Goal: Task Accomplishment & Management: Manage account settings

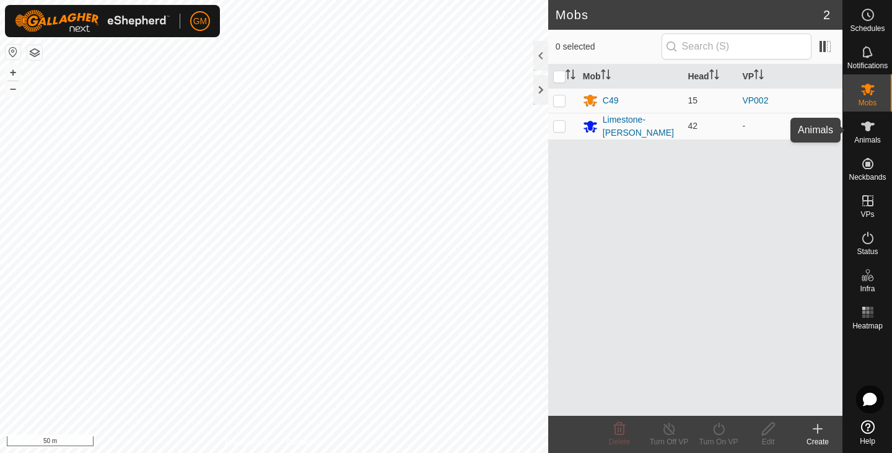
click at [877, 124] on es-animals-svg-icon at bounding box center [867, 126] width 22 height 20
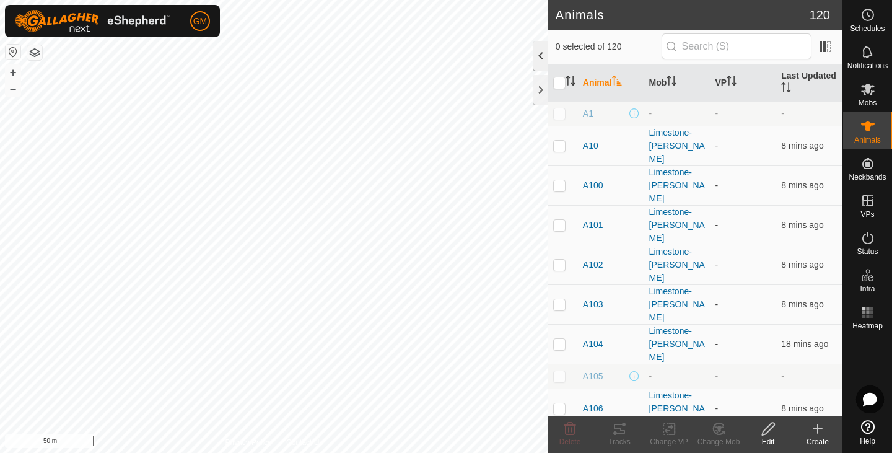
click at [541, 58] on div at bounding box center [540, 56] width 15 height 30
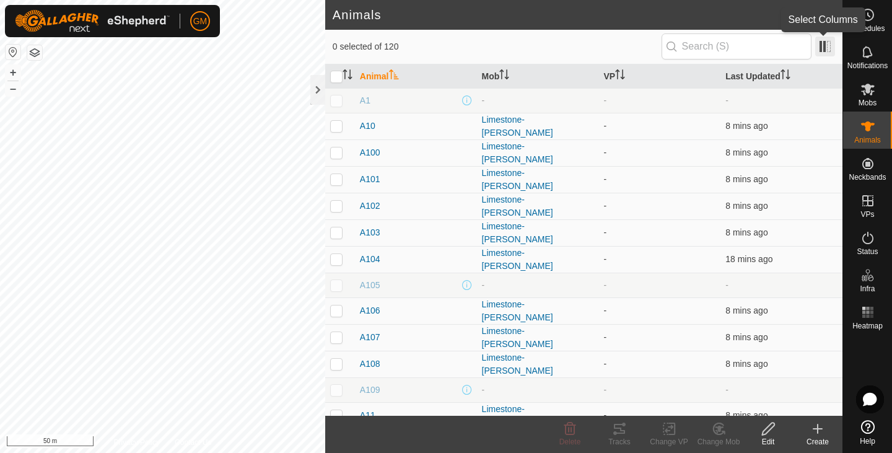
click at [822, 49] on span at bounding box center [825, 47] width 20 height 20
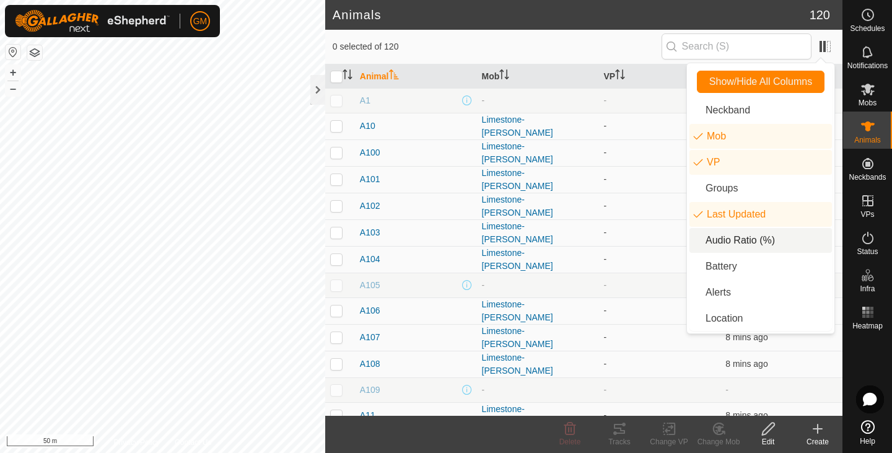
click at [695, 241] on li "Audio Ratio (%)" at bounding box center [760, 240] width 142 height 25
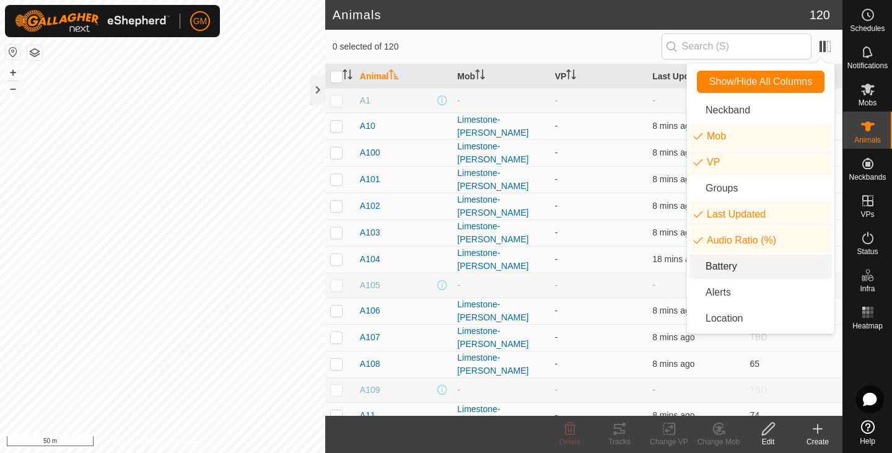
click at [700, 267] on li "Battery" at bounding box center [760, 266] width 142 height 25
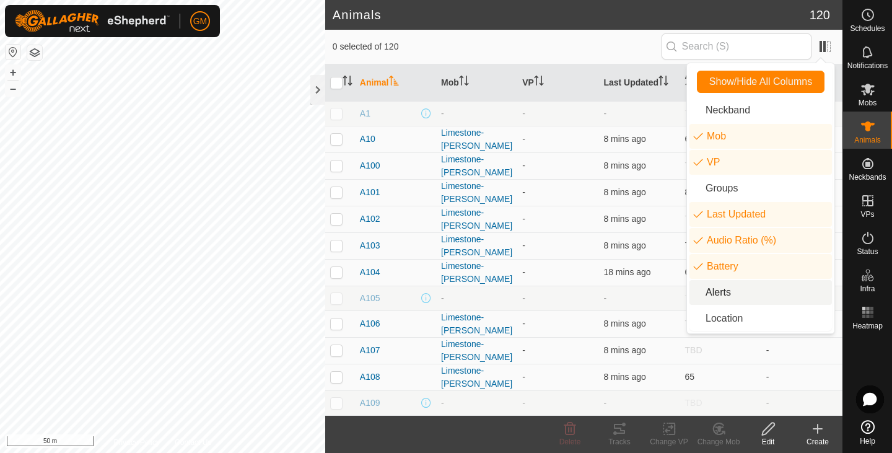
click at [698, 293] on li "Alerts" at bounding box center [760, 292] width 142 height 25
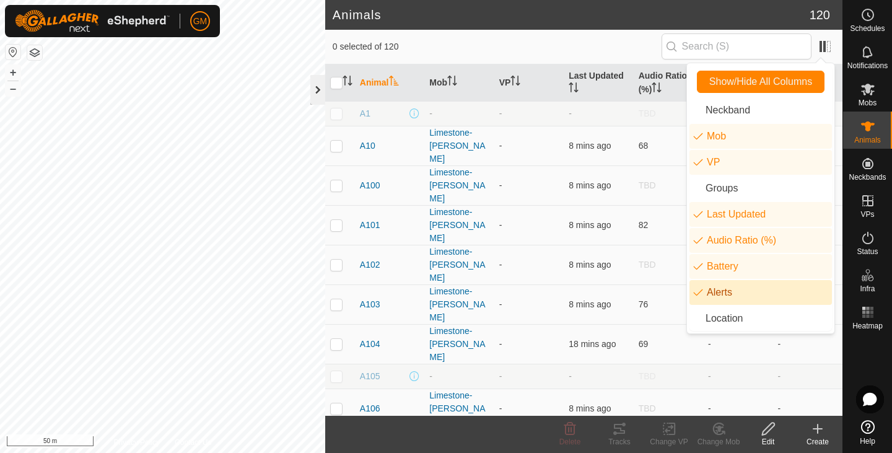
click at [320, 90] on div at bounding box center [317, 90] width 15 height 30
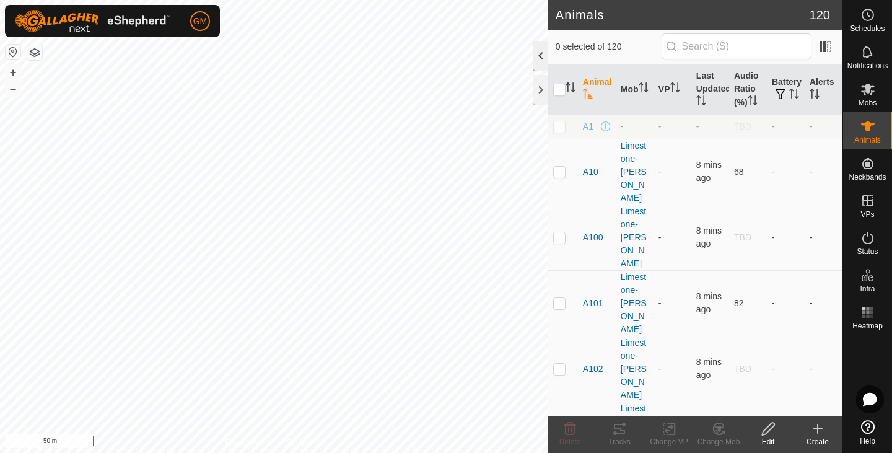
click at [538, 59] on div at bounding box center [540, 56] width 15 height 30
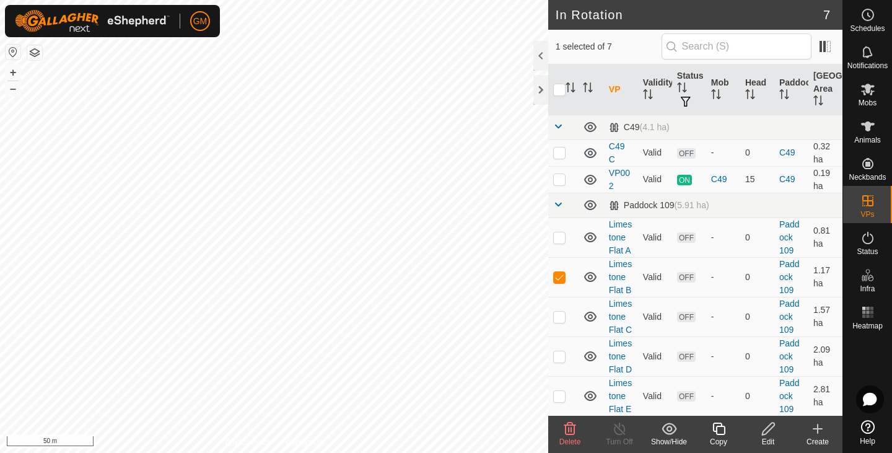
checkbox input "false"
checkbox input "true"
checkbox input "false"
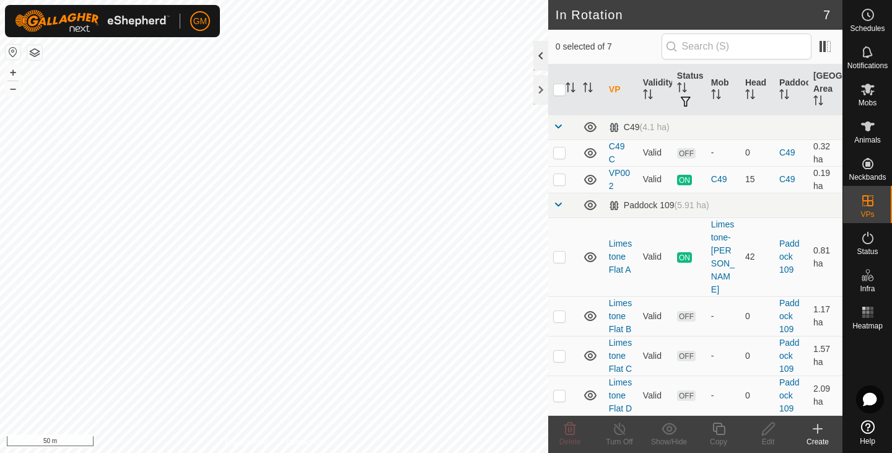
click at [541, 58] on div at bounding box center [540, 56] width 15 height 30
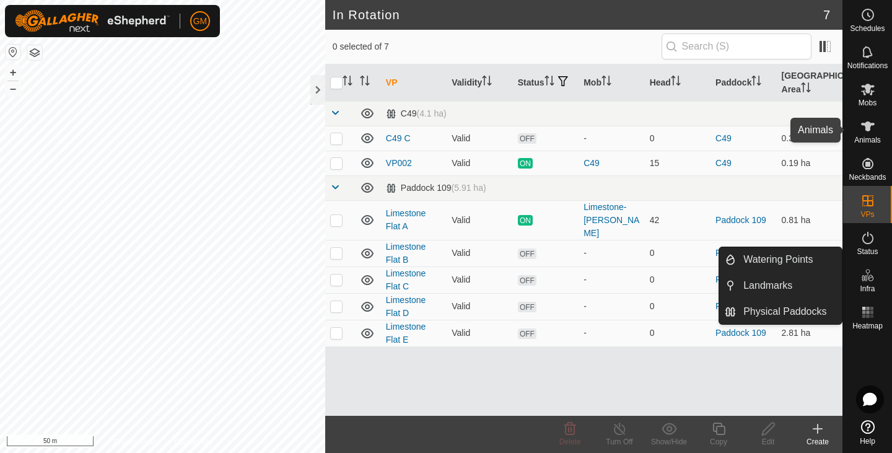
click at [859, 128] on es-animals-svg-icon at bounding box center [867, 126] width 22 height 20
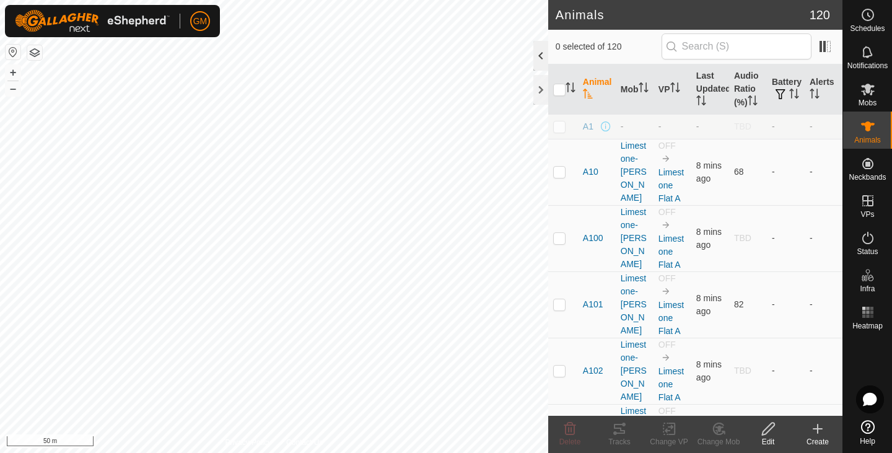
click at [538, 54] on div at bounding box center [540, 56] width 15 height 30
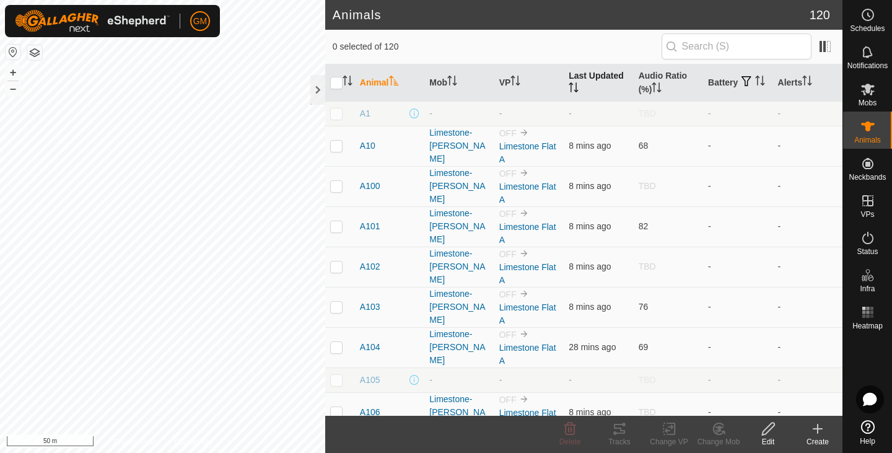
click at [601, 67] on th "Last Updated" at bounding box center [597, 82] width 69 height 37
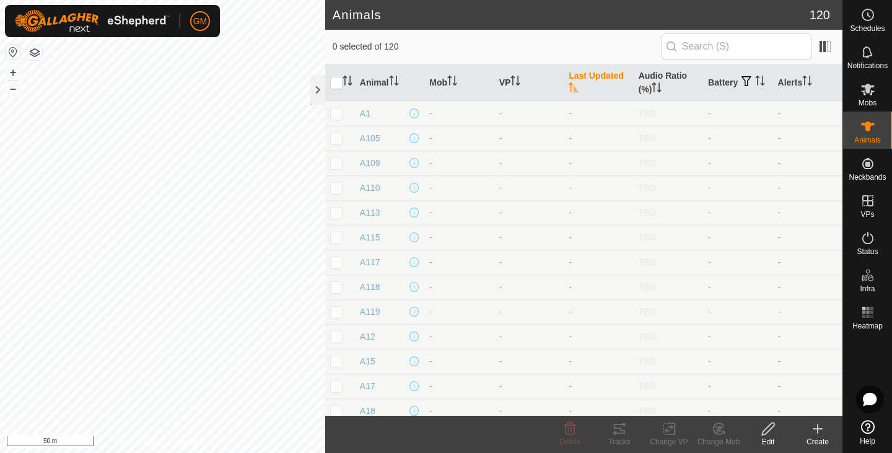
click at [601, 67] on th "Last Updated" at bounding box center [597, 82] width 69 height 37
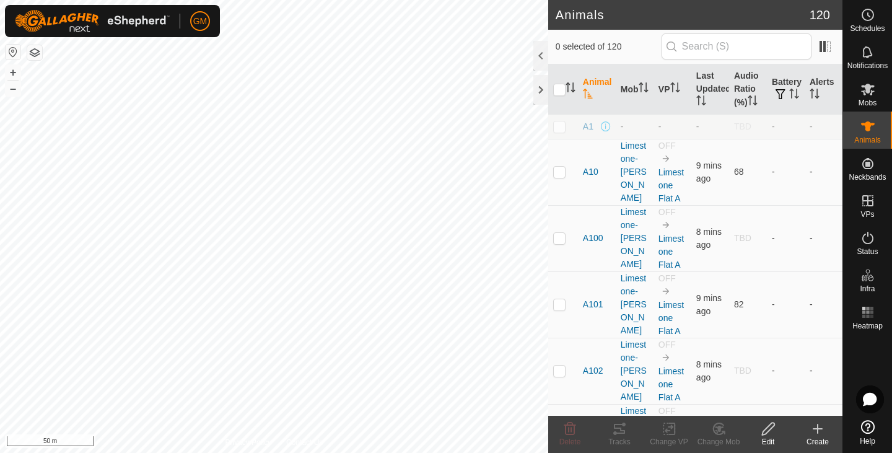
click at [539, 56] on div at bounding box center [540, 56] width 15 height 30
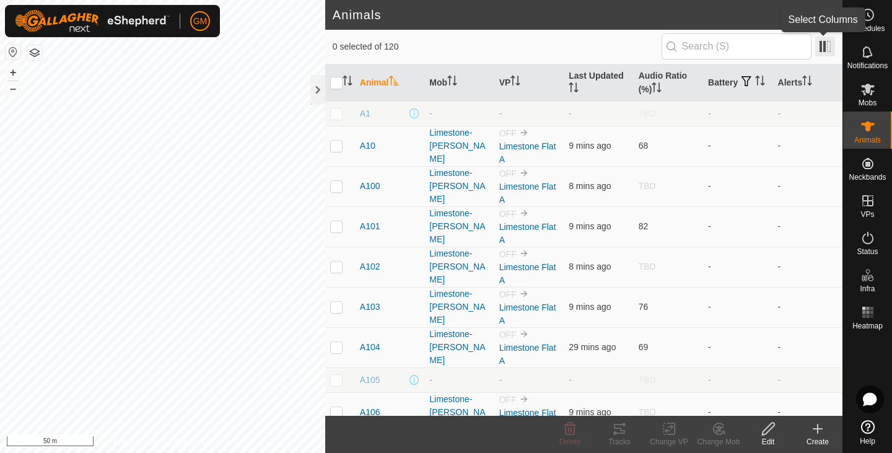
click at [817, 47] on span at bounding box center [825, 47] width 20 height 20
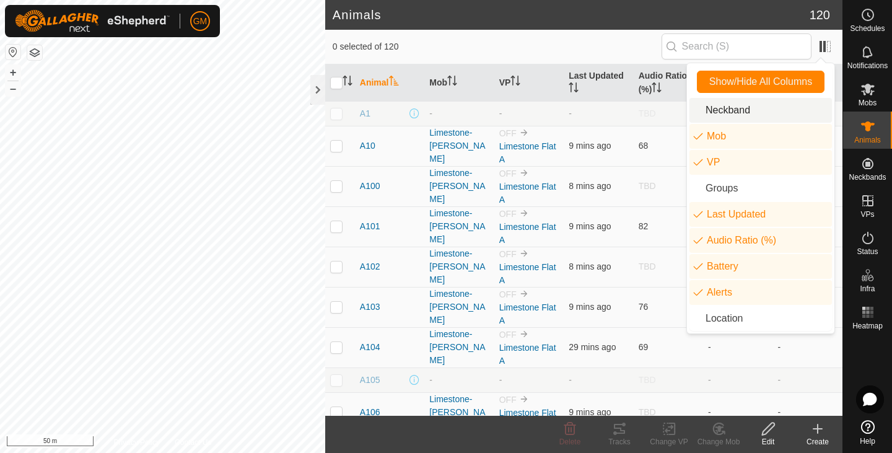
click at [710, 115] on li "Neckband" at bounding box center [760, 110] width 142 height 25
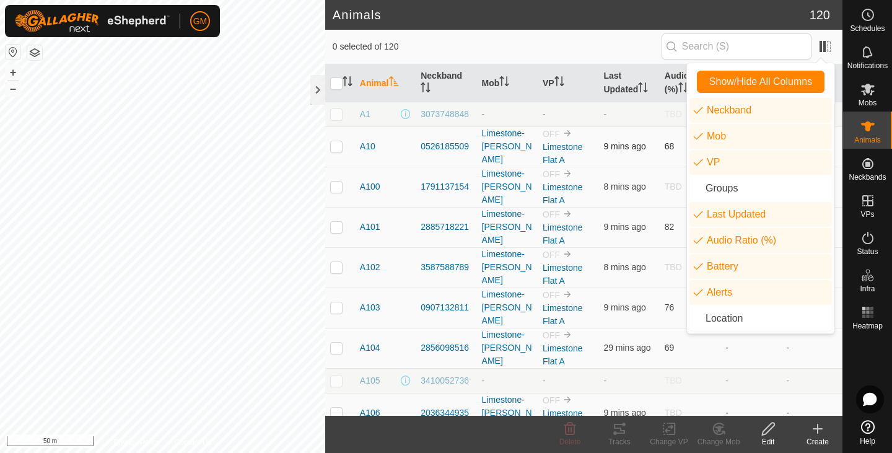
click at [339, 150] on p-checkbox at bounding box center [336, 146] width 12 height 10
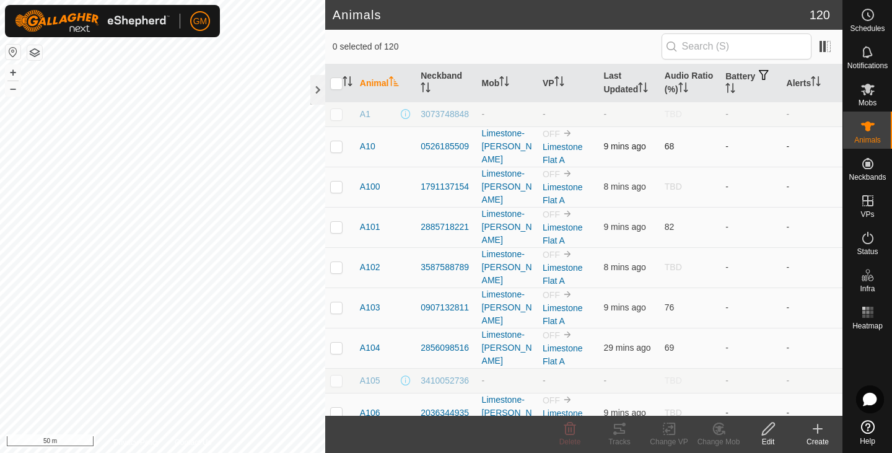
checkbox input "true"
click at [341, 191] on td at bounding box center [340, 187] width 30 height 40
checkbox input "true"
click at [866, 83] on icon at bounding box center [867, 89] width 15 height 15
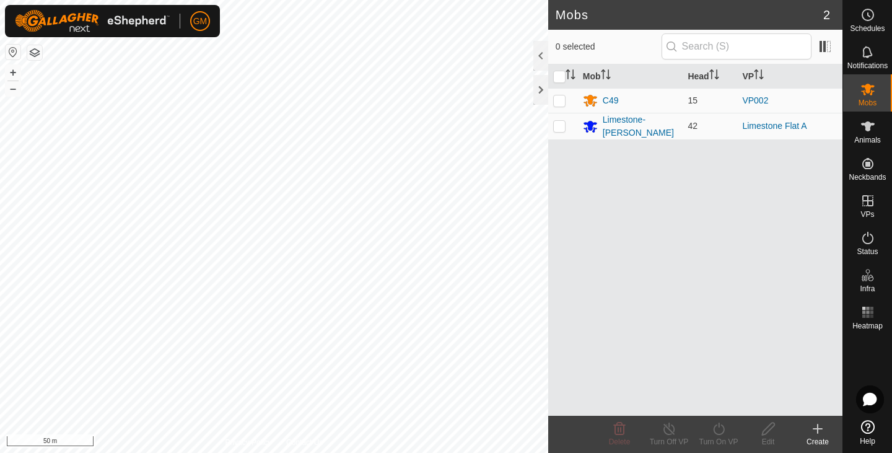
click at [824, 438] on div "Create" at bounding box center [818, 441] width 50 height 11
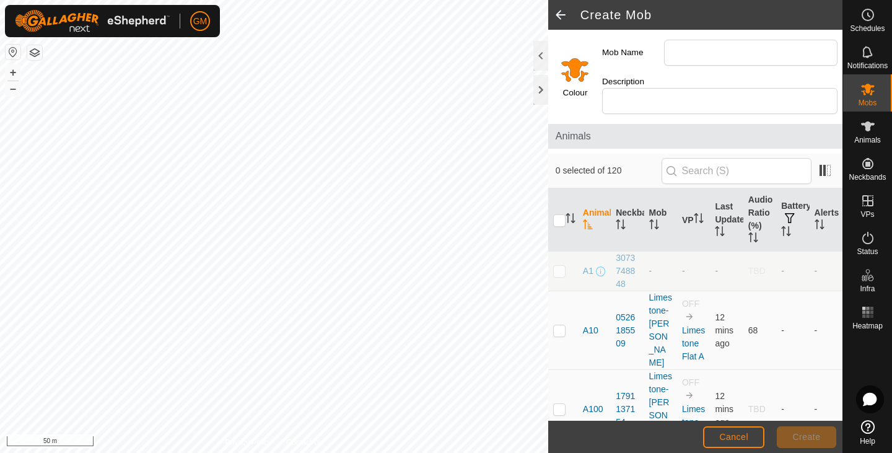
click at [35, 54] on button "button" at bounding box center [34, 52] width 15 height 15
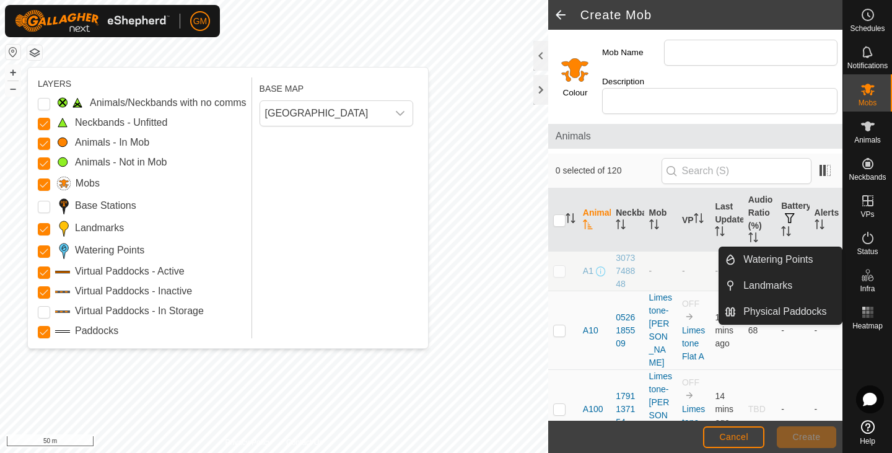
click at [578, 72] on input "Select a color" at bounding box center [575, 69] width 30 height 30
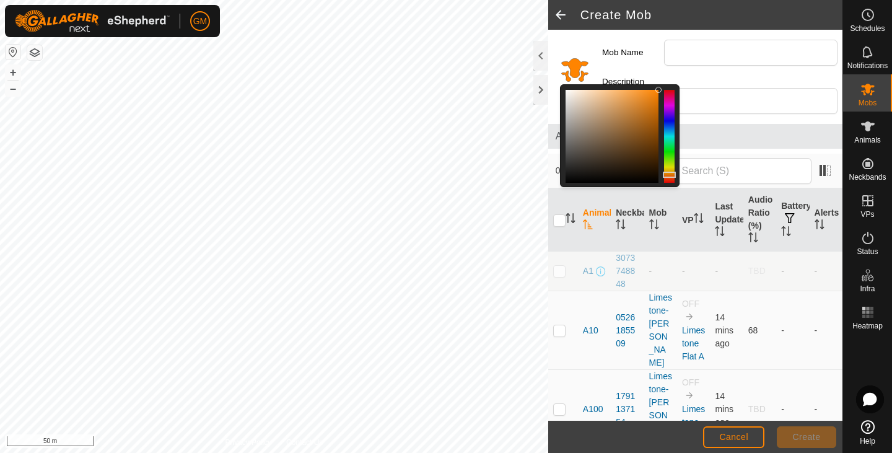
click at [32, 54] on button "button" at bounding box center [34, 52] width 15 height 15
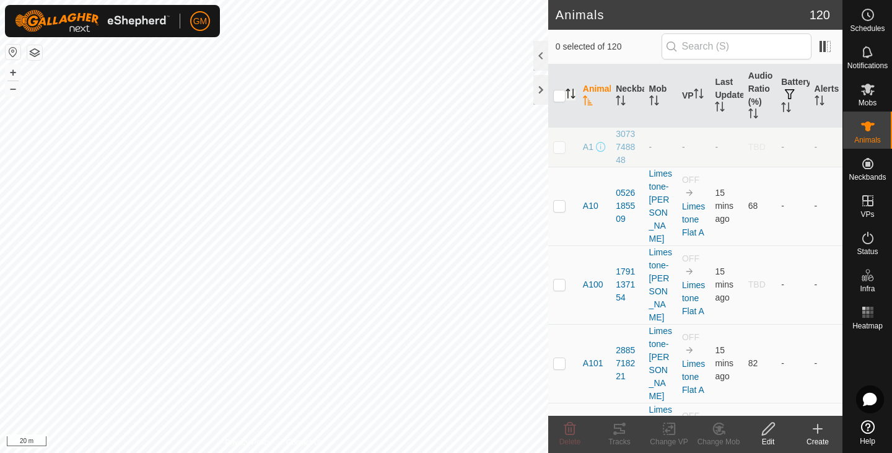
click at [570, 97] on icon "Activate to sort" at bounding box center [570, 94] width 10 height 10
click at [570, 97] on icon "Activate to sort" at bounding box center [569, 94] width 9 height 10
checkbox input "true"
click at [567, 93] on icon "Activate to sort" at bounding box center [569, 94] width 9 height 10
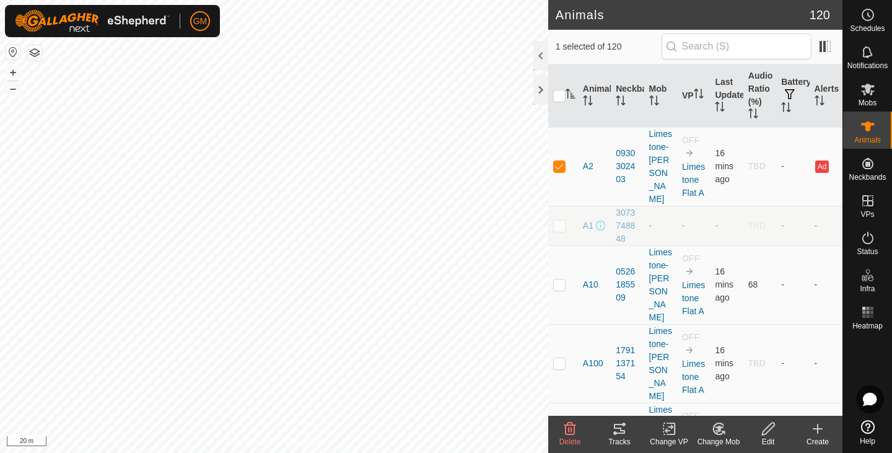
click at [718, 428] on icon at bounding box center [719, 428] width 9 height 6
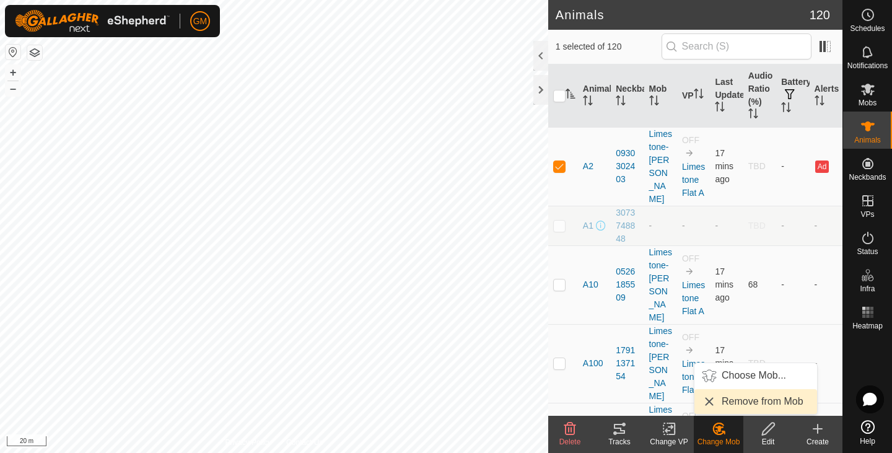
click at [749, 401] on link "Remove from Mob" at bounding box center [755, 401] width 123 height 25
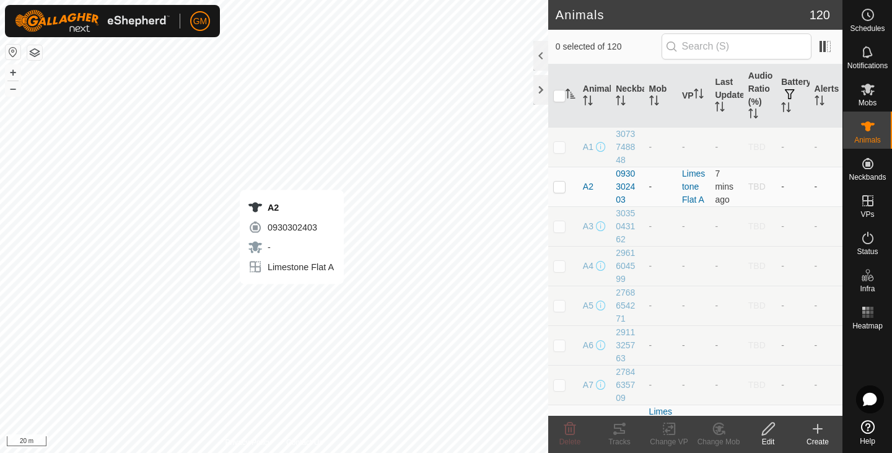
checkbox input "true"
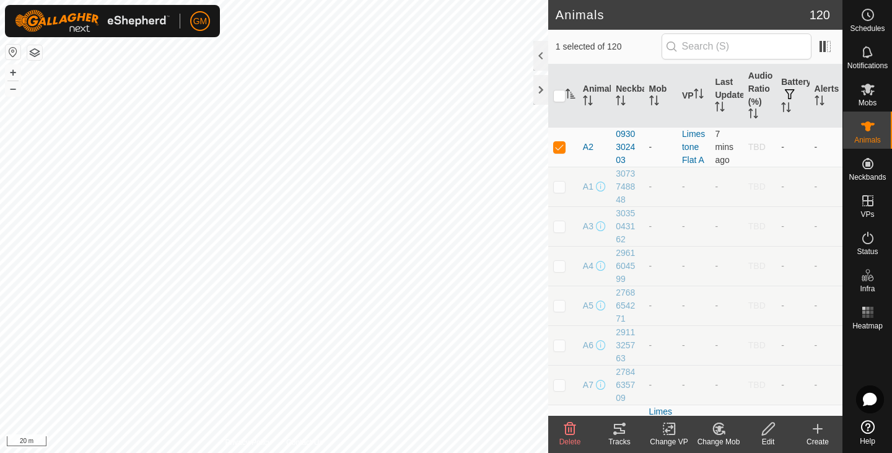
click at [669, 432] on icon at bounding box center [668, 428] width 15 height 15
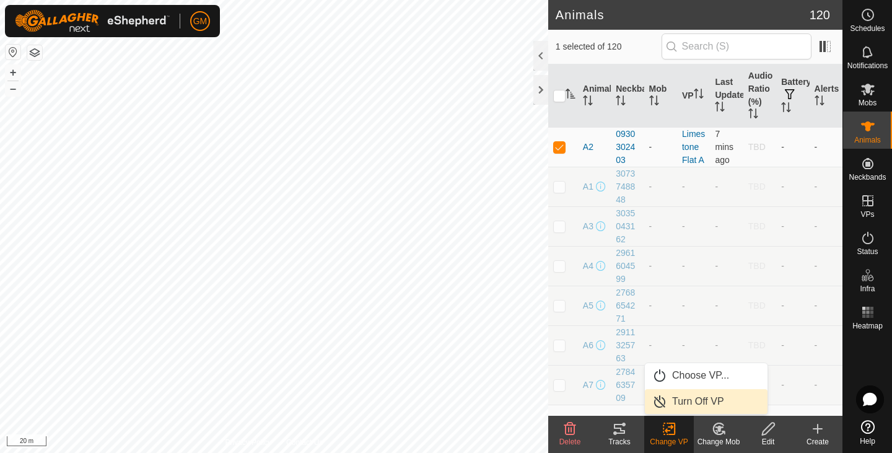
click at [681, 401] on link "Turn Off VP" at bounding box center [706, 401] width 123 height 25
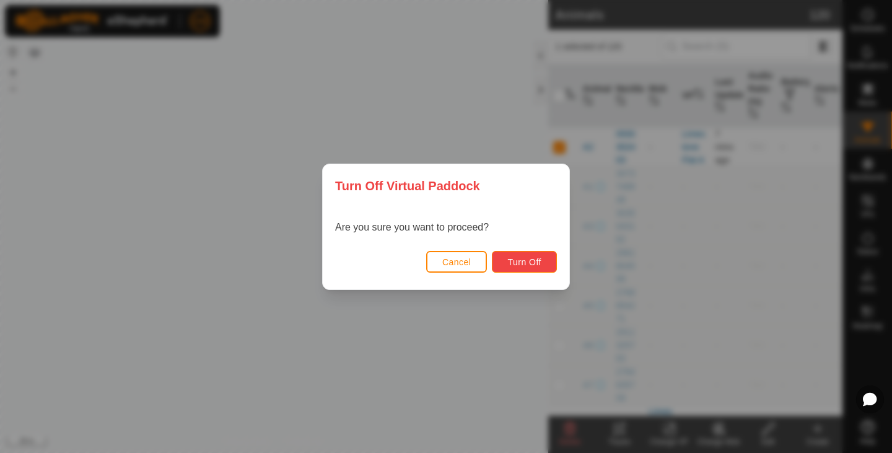
click at [534, 259] on span "Turn Off" at bounding box center [524, 262] width 34 height 10
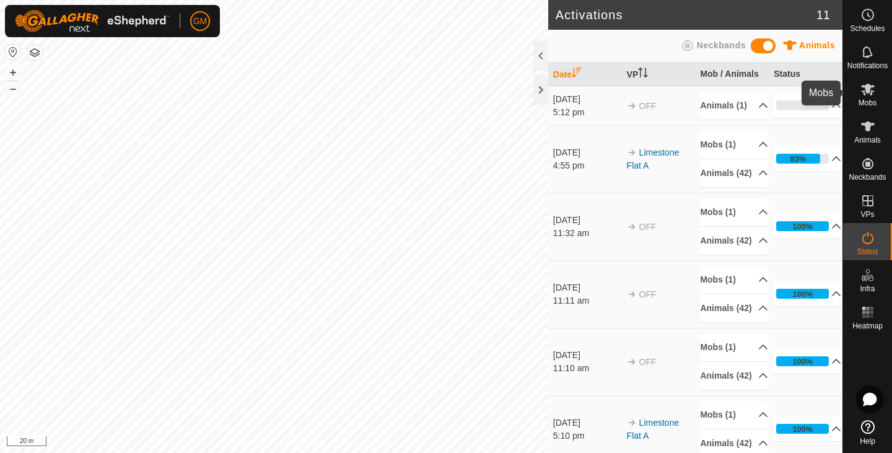
click at [864, 101] on span "Mobs" at bounding box center [867, 102] width 18 height 7
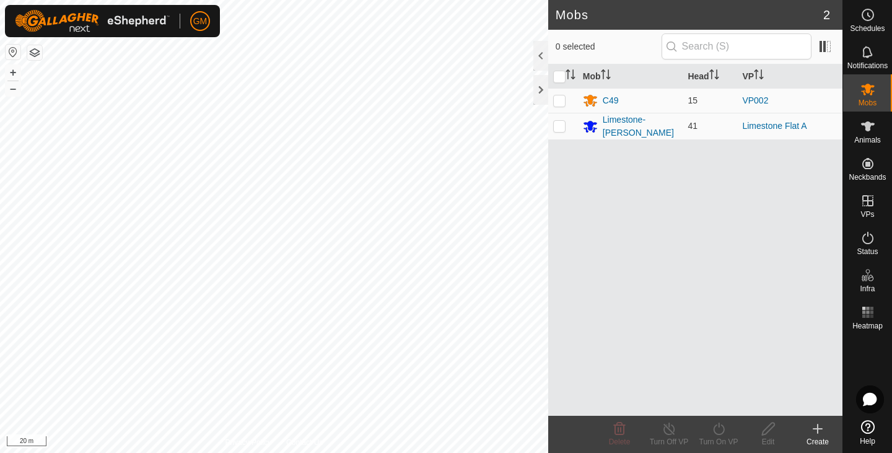
click at [819, 436] on div "Create" at bounding box center [818, 441] width 50 height 11
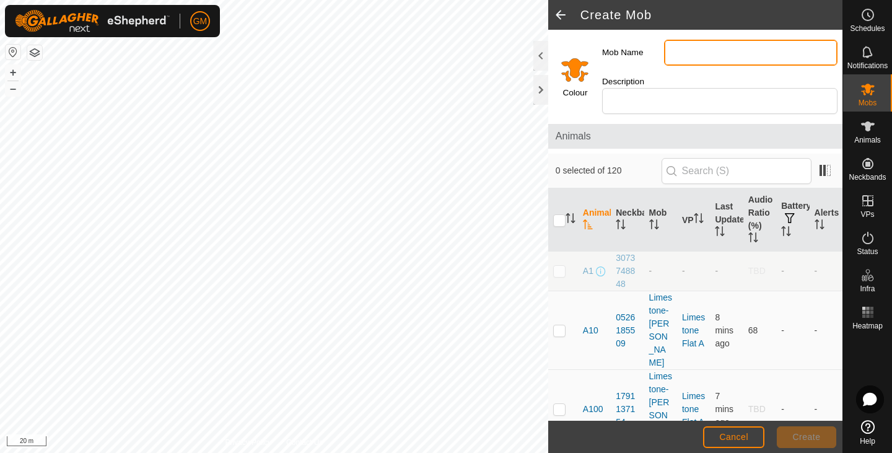
click at [684, 48] on input "Mob Name" at bounding box center [750, 53] width 173 height 26
type input "Huntly"
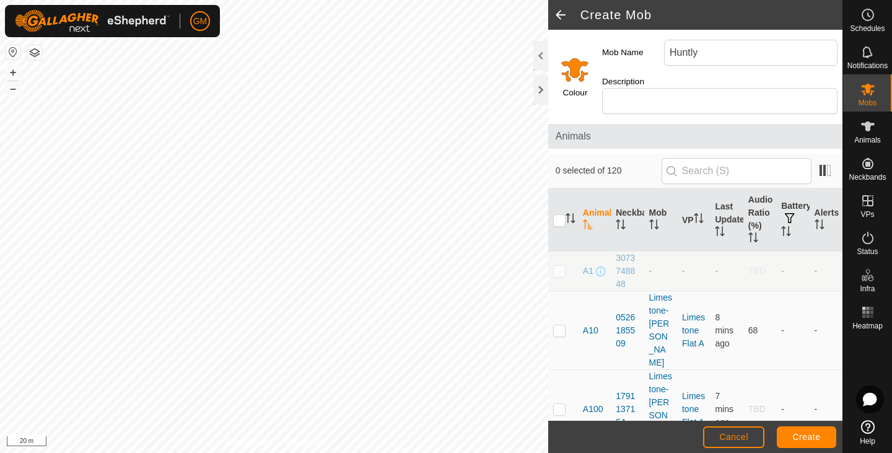
click at [578, 68] on input "Select a color" at bounding box center [575, 69] width 30 height 30
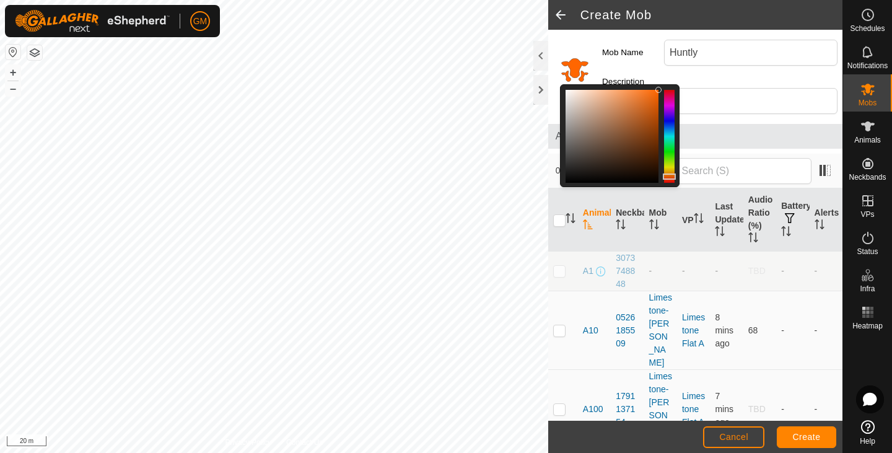
click at [673, 176] on div at bounding box center [669, 176] width 13 height 6
click at [674, 180] on div at bounding box center [669, 179] width 13 height 6
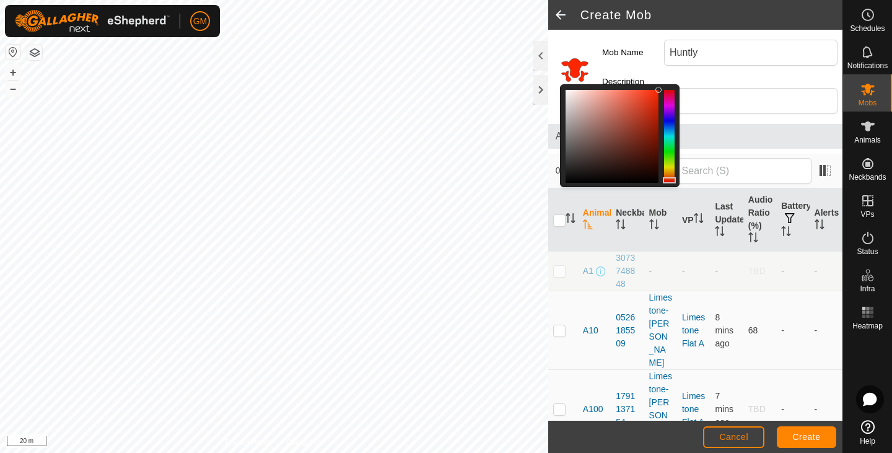
click at [669, 186] on div at bounding box center [620, 135] width 120 height 103
drag, startPoint x: 669, startPoint y: 181, endPoint x: 660, endPoint y: 87, distance: 94.5
click at [660, 87] on div at bounding box center [620, 135] width 120 height 103
click at [577, 38] on div "Colour" at bounding box center [572, 74] width 49 height 89
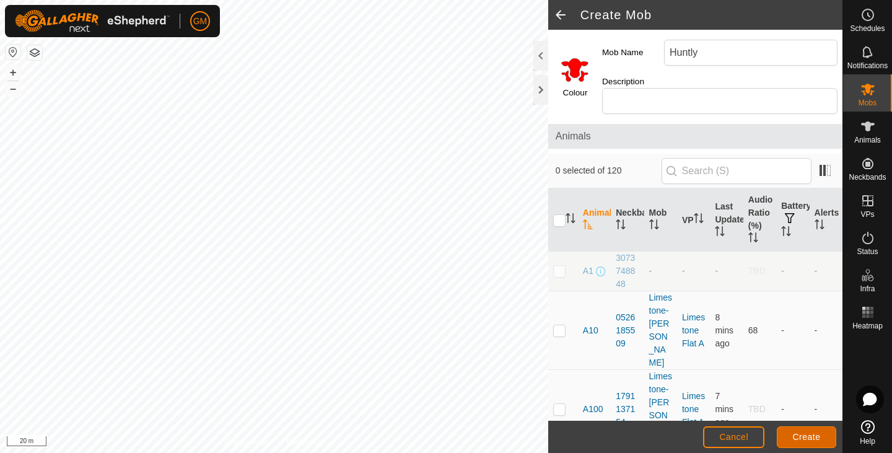
click at [809, 437] on span "Create" at bounding box center [807, 437] width 28 height 10
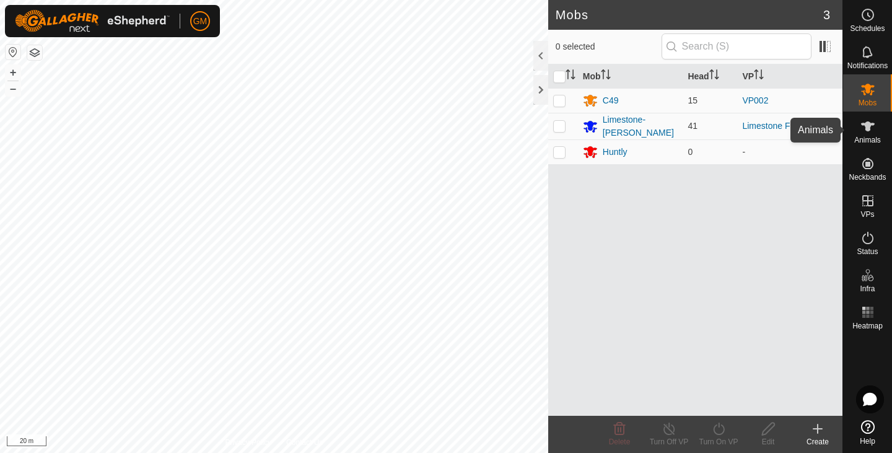
click at [866, 129] on icon at bounding box center [868, 126] width 14 height 10
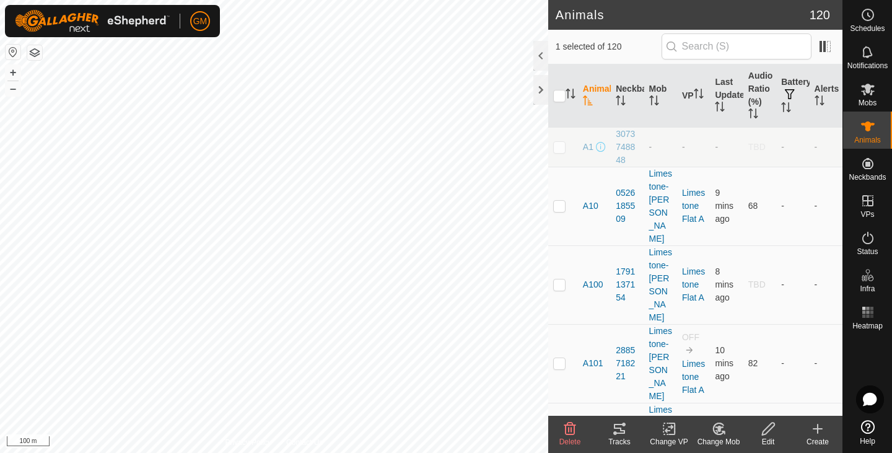
checkbox input "false"
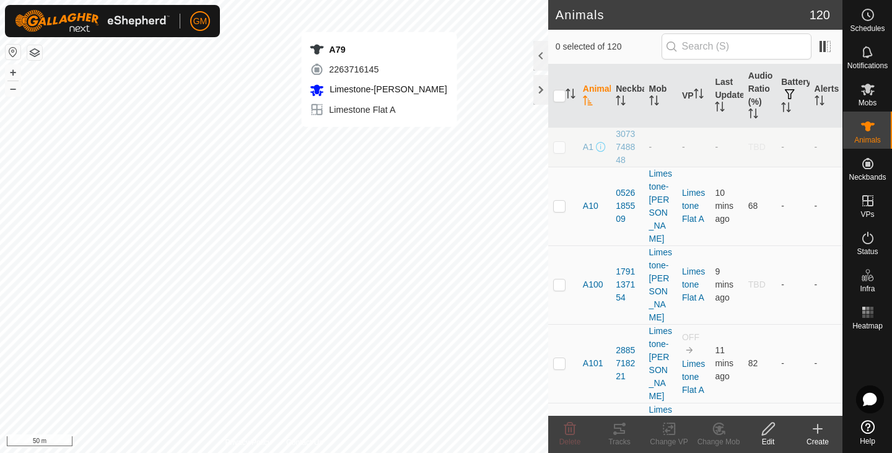
click at [379, 139] on div "A79 2263716145 Limestone-Bush Limestone Flat A + – ⇧ i 50 m" at bounding box center [274, 226] width 548 height 453
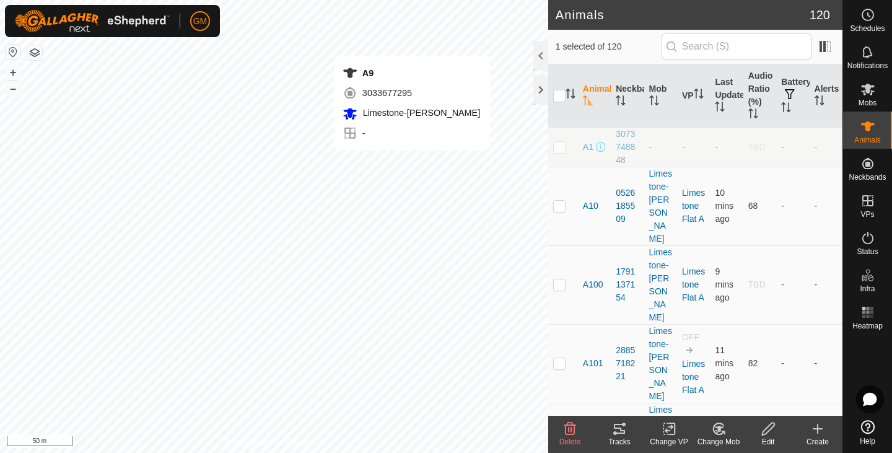
click at [412, 163] on div "A9 3033677295 Limestone-Bush - + – ⇧ i 50 m" at bounding box center [274, 226] width 548 height 453
checkbox input "false"
checkbox input "true"
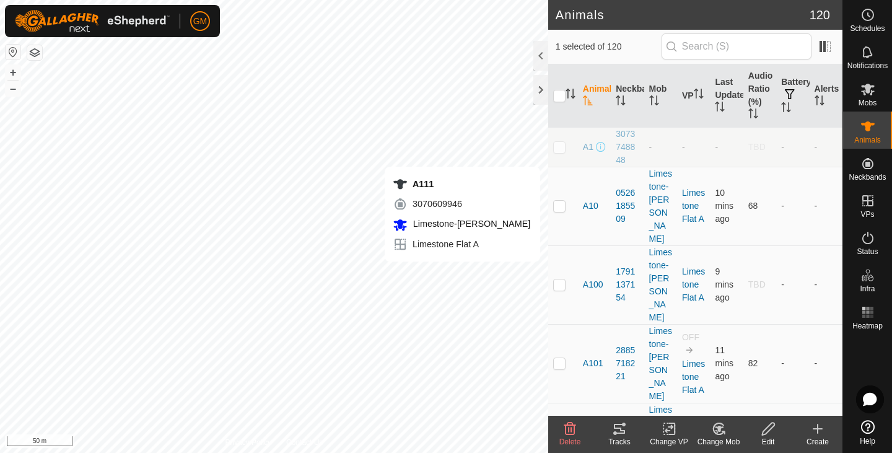
click at [462, 274] on div "A111 3070609946 Limestone-Bush Limestone Flat A + – ⇧ i 50 m" at bounding box center [274, 226] width 548 height 453
checkbox input "true"
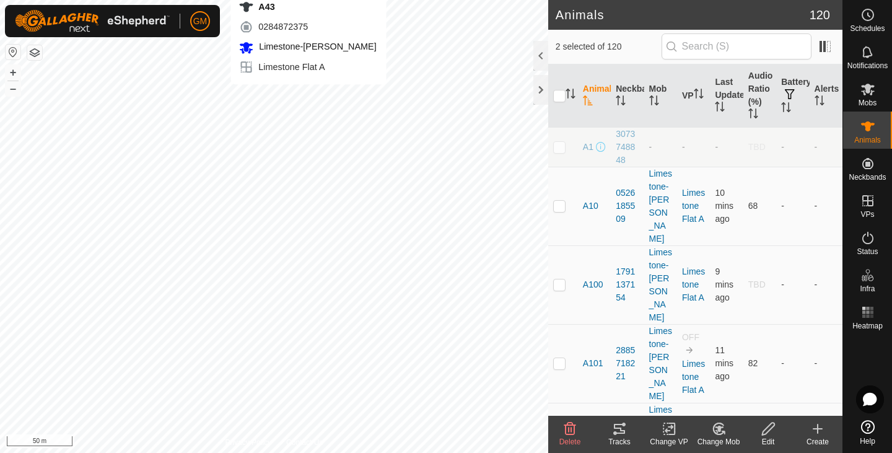
click at [308, 97] on div "A43 0284872375 Limestone-Bush Limestone Flat A + – ⇧ i 50 m" at bounding box center [274, 226] width 548 height 453
checkbox input "true"
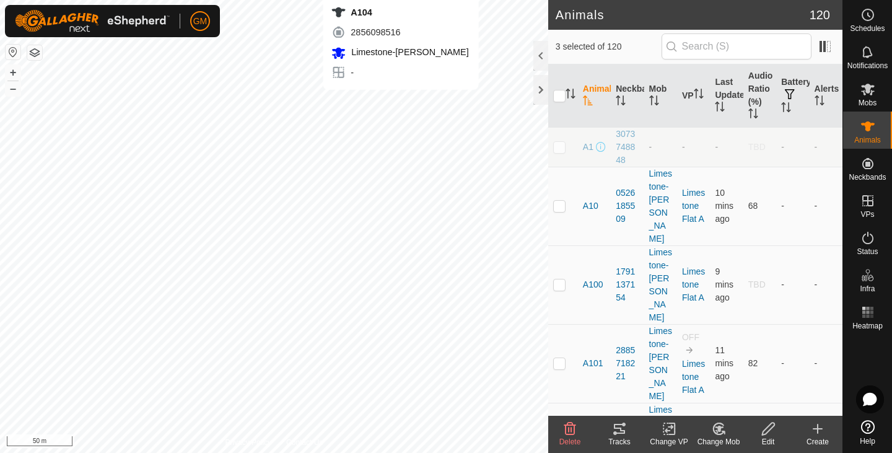
click at [401, 102] on div "A104 2856098516 Limestone-Bush - + – ⇧ i 50 m" at bounding box center [274, 226] width 548 height 453
checkbox input "false"
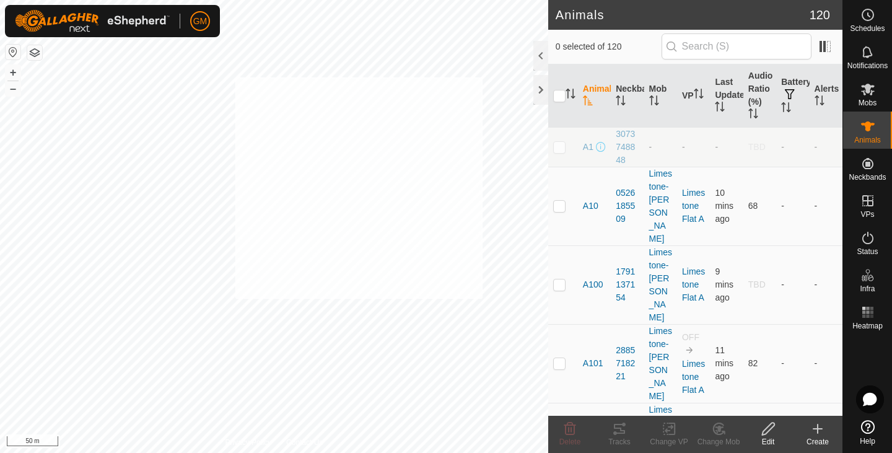
checkbox input "true"
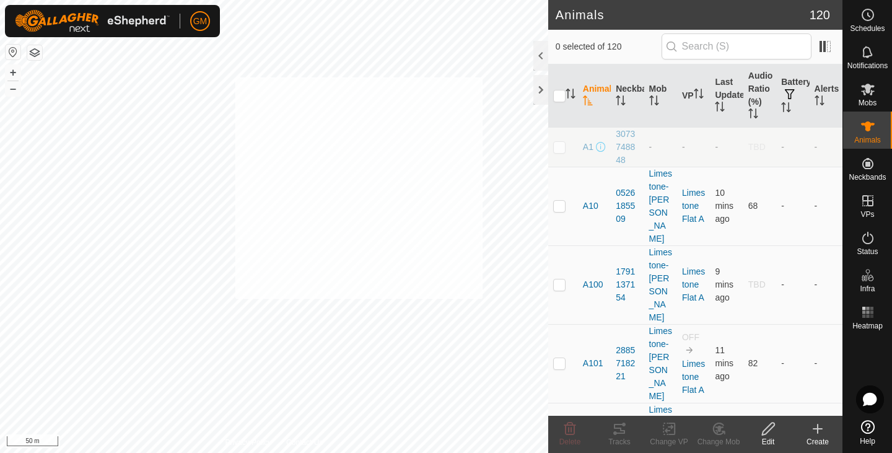
checkbox input "true"
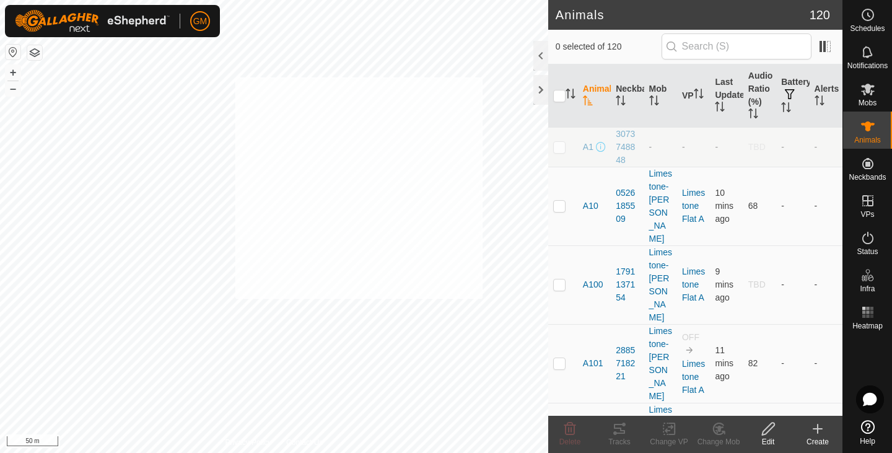
checkbox input "true"
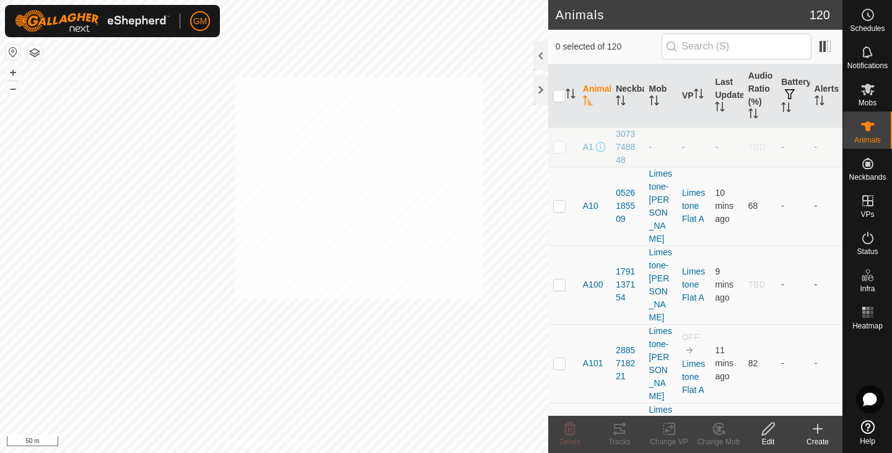
checkbox input "true"
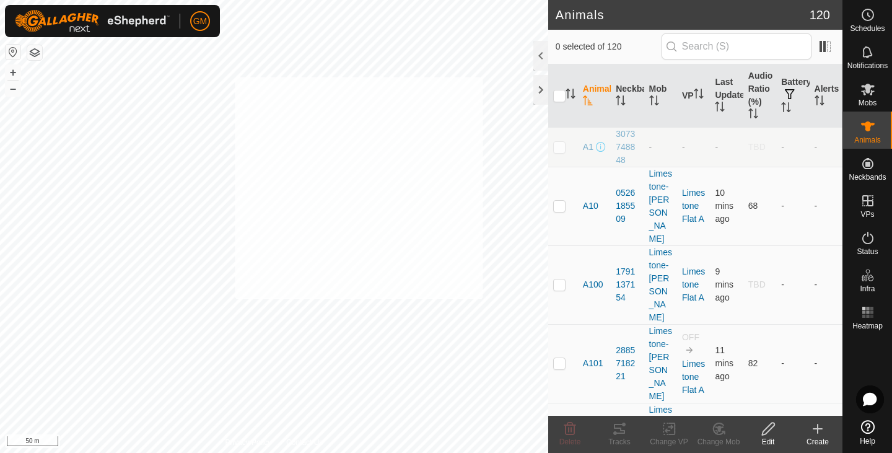
checkbox input "true"
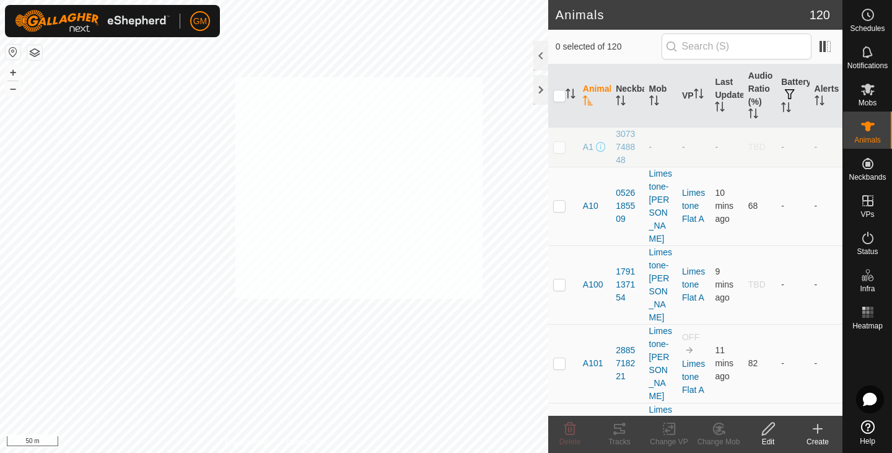
checkbox input "true"
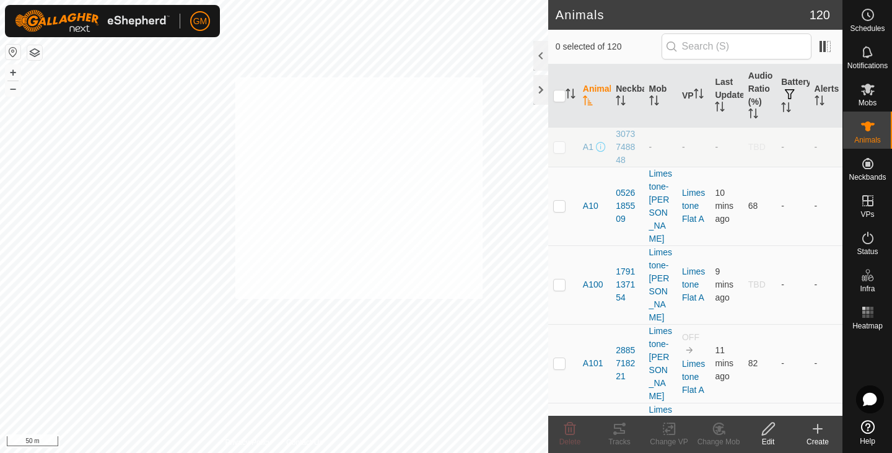
checkbox input "true"
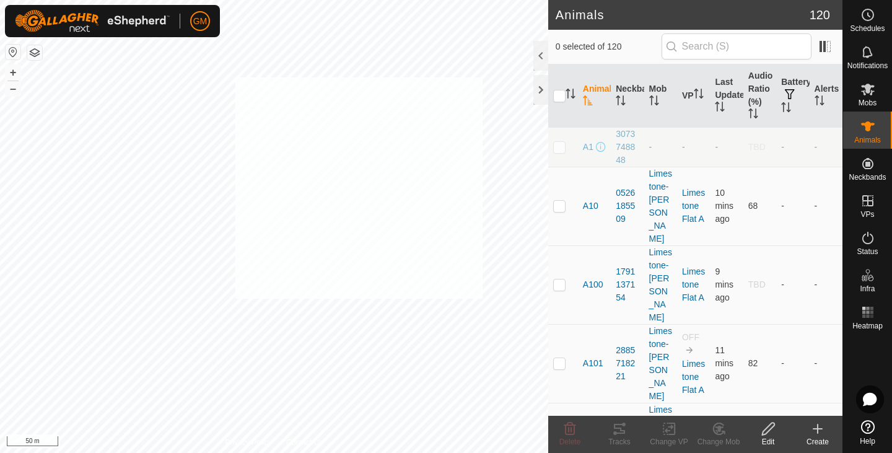
checkbox input "true"
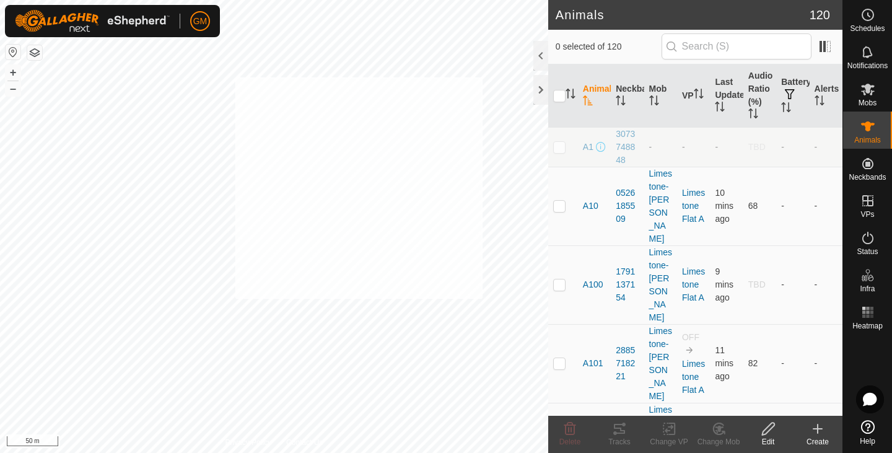
checkbox input "true"
checkbox input "false"
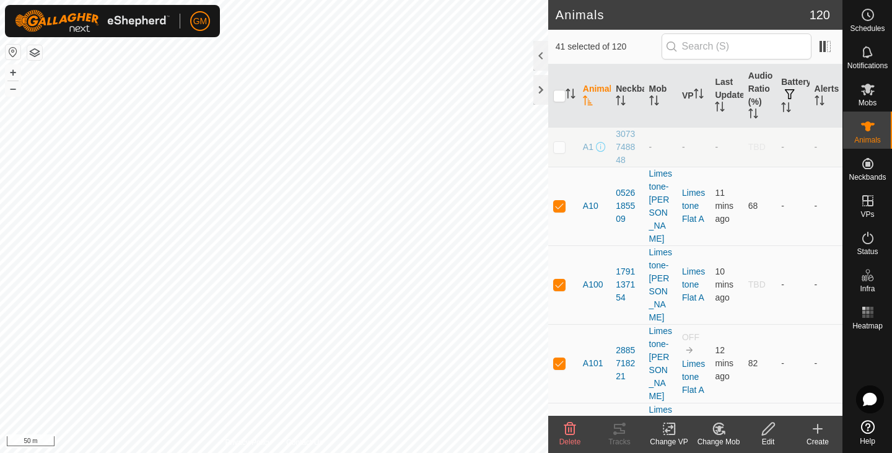
checkbox input "false"
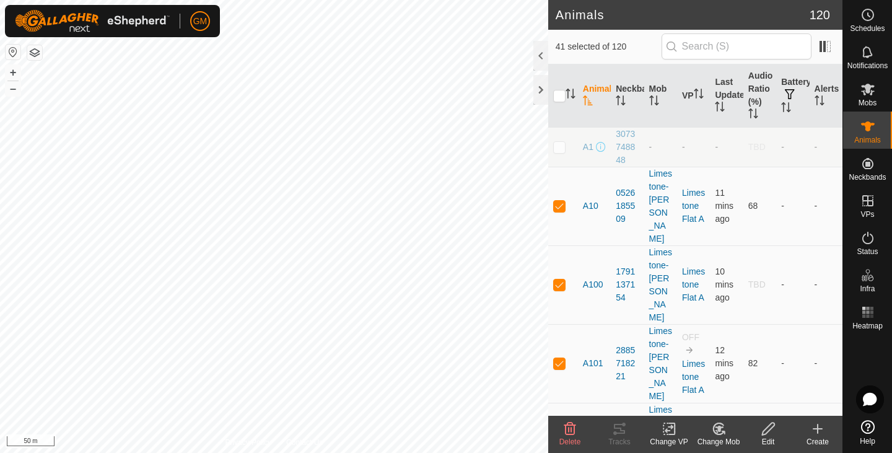
checkbox input "false"
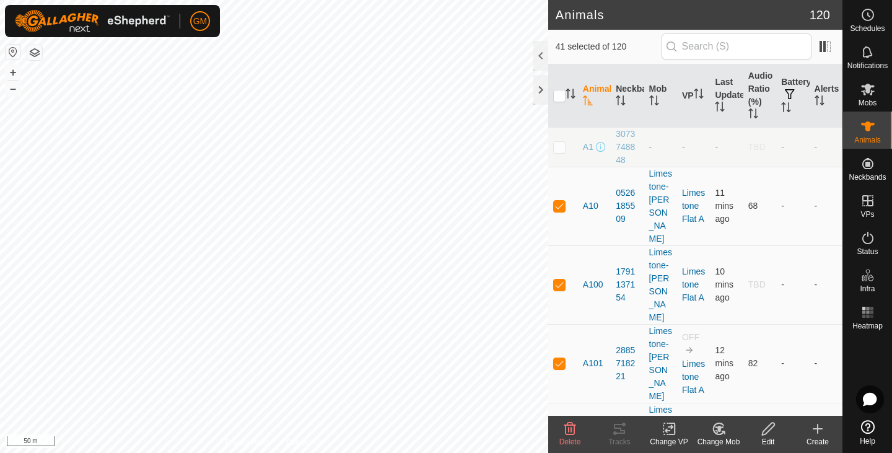
checkbox input "false"
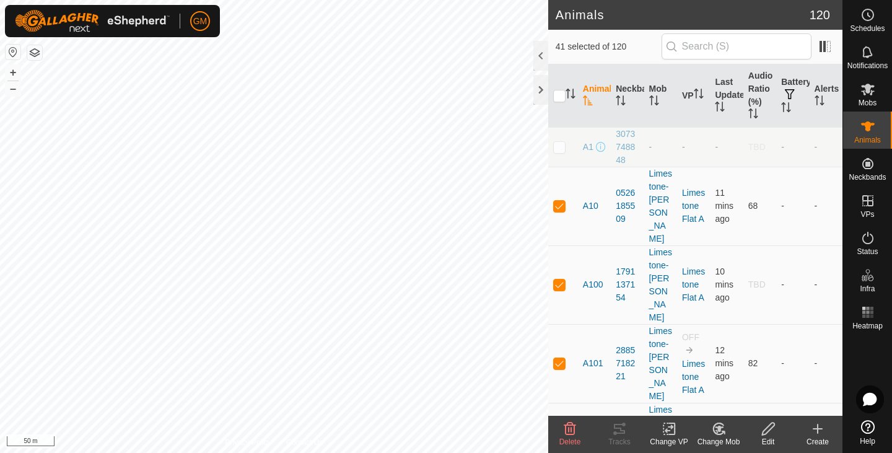
checkbox input "false"
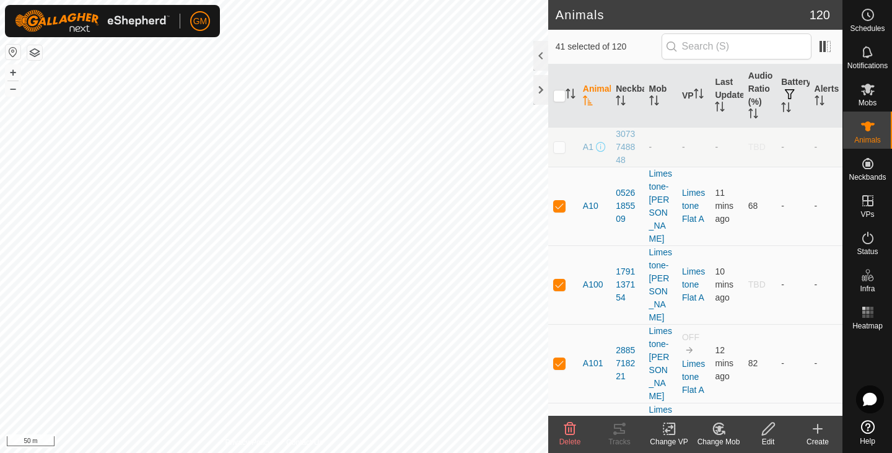
checkbox input "false"
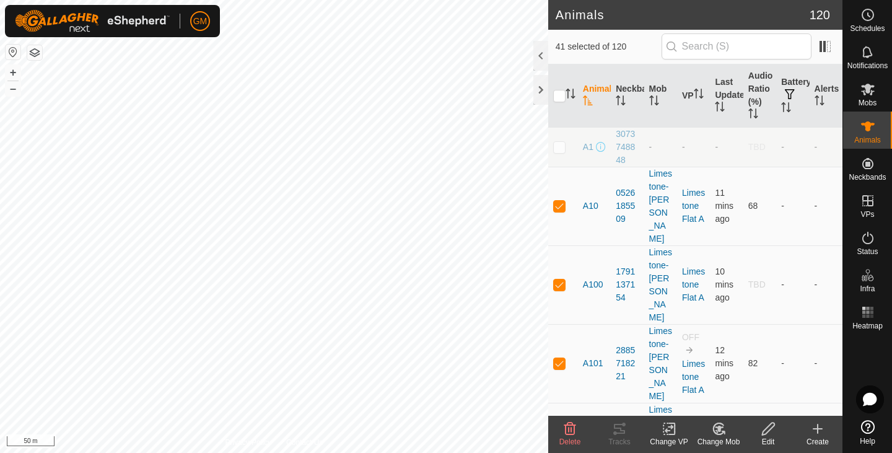
checkbox input "false"
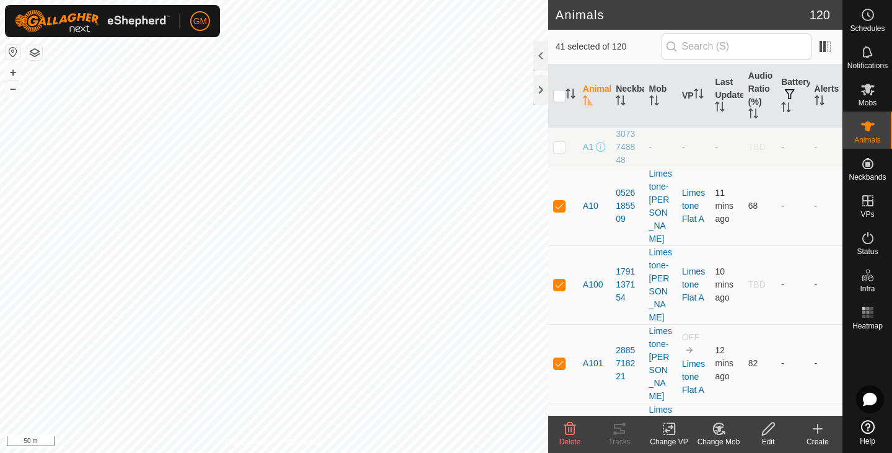
checkbox input "false"
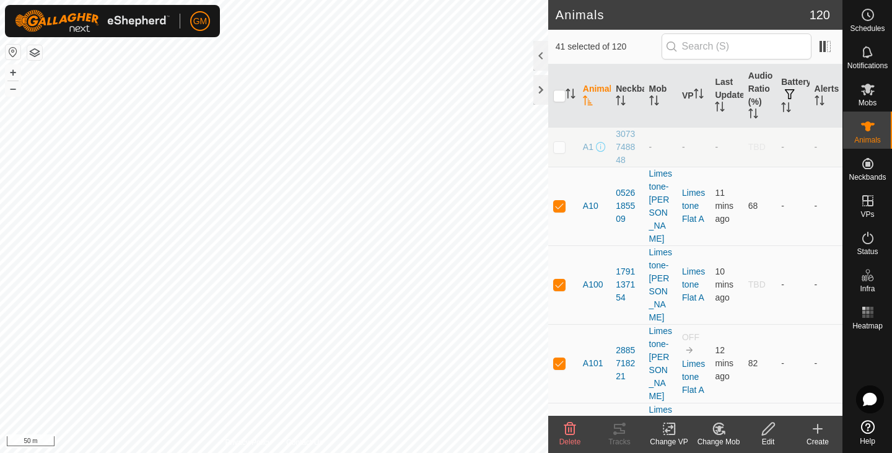
checkbox input "false"
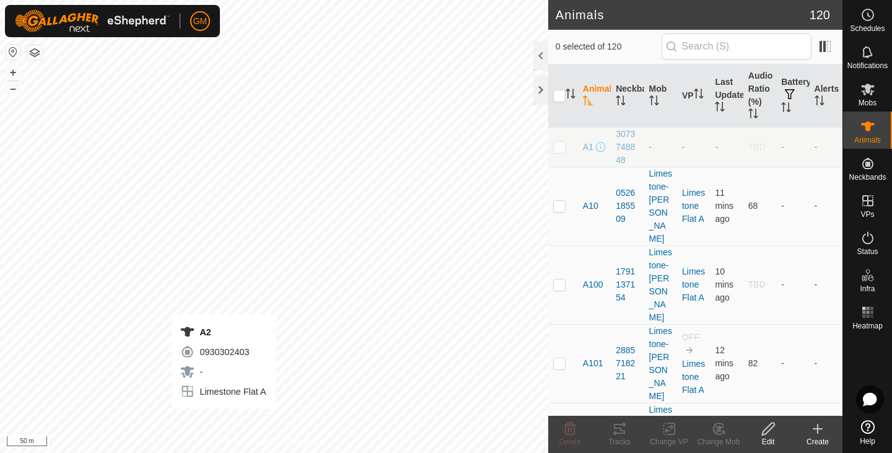
checkbox input "true"
click at [572, 98] on icon "Activate to sort" at bounding box center [573, 97] width 4 height 2
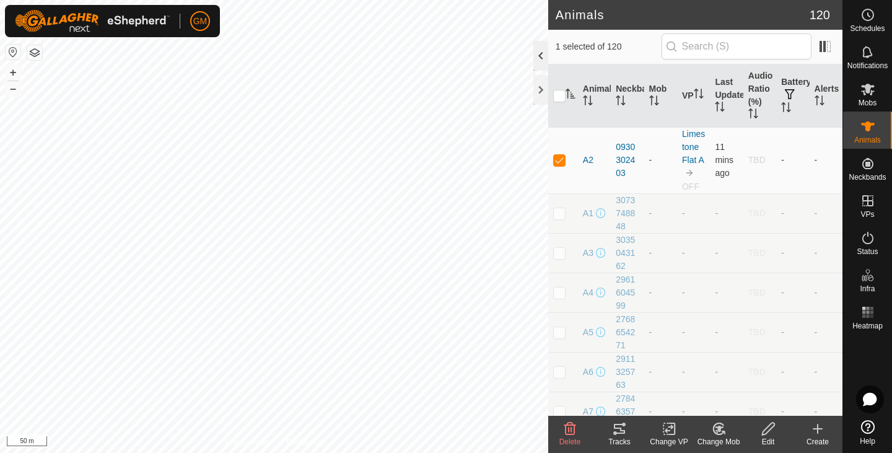
click at [536, 54] on div at bounding box center [540, 56] width 15 height 30
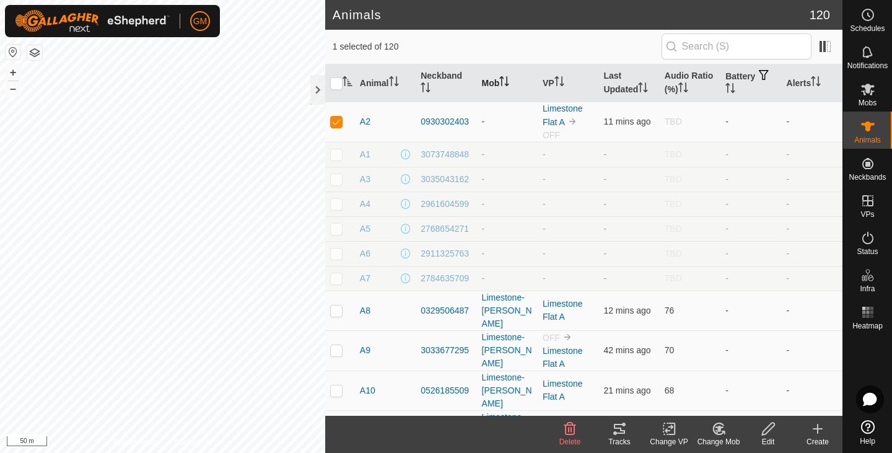
click at [496, 74] on th "Mob" at bounding box center [507, 83] width 61 height 38
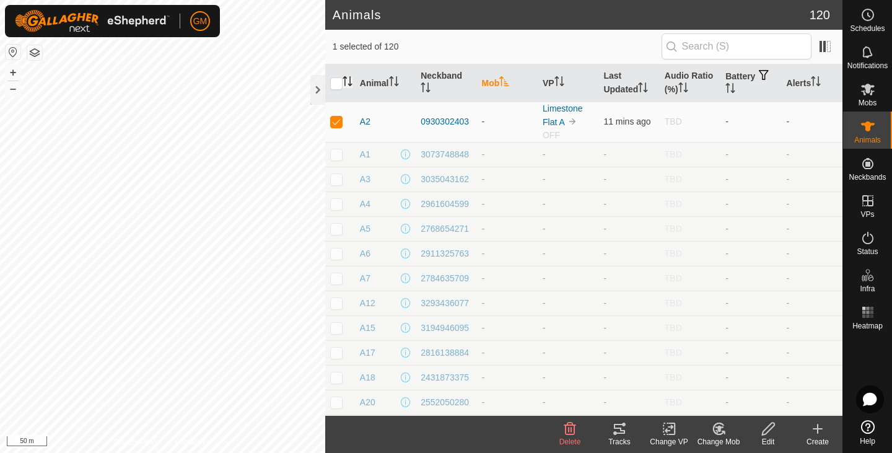
click at [496, 74] on th "Mob" at bounding box center [507, 83] width 61 height 38
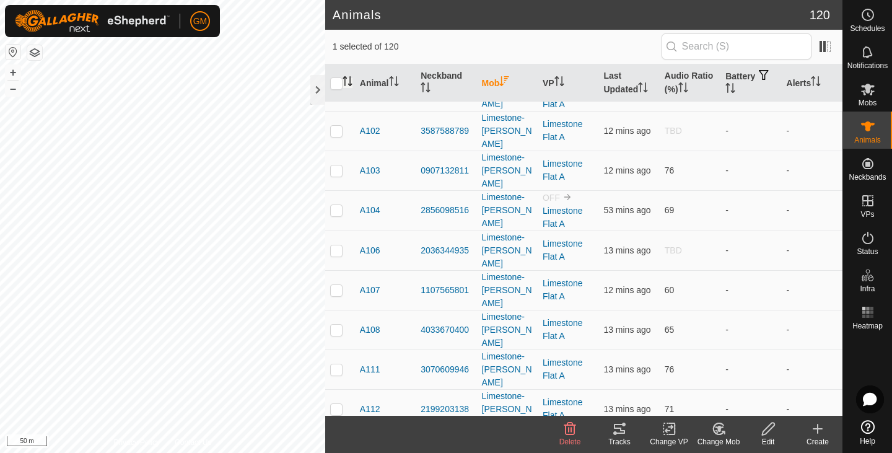
scroll to position [1229, 0]
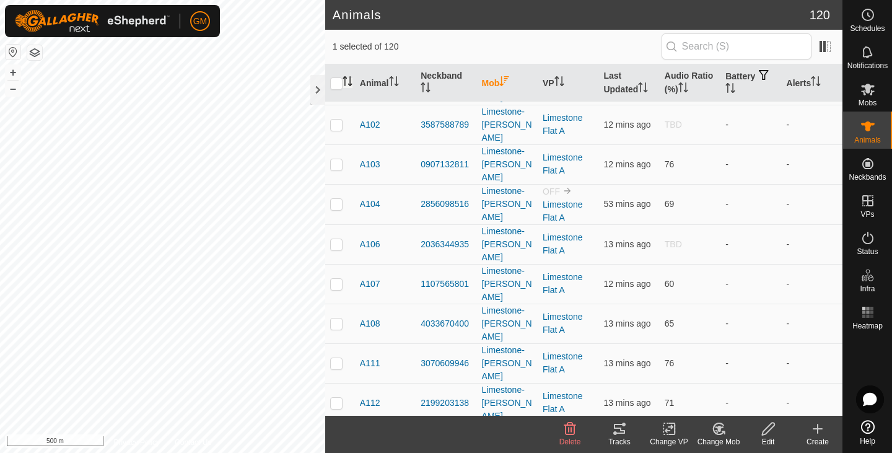
click at [31, 57] on button "button" at bounding box center [34, 52] width 15 height 15
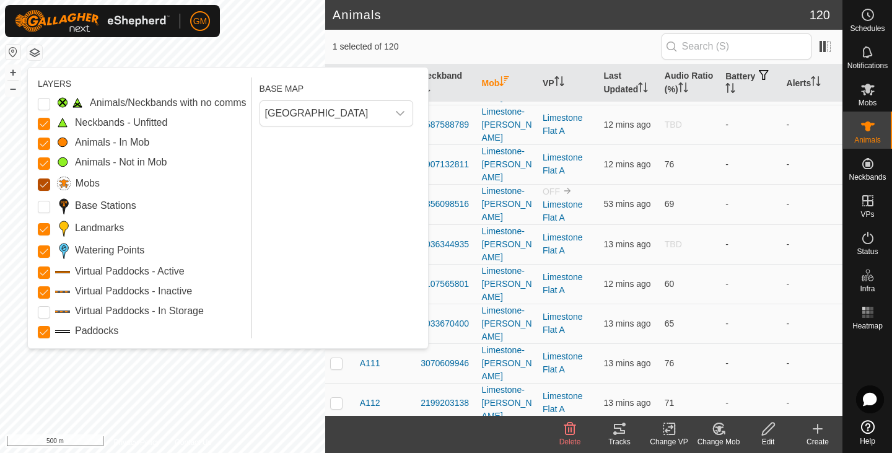
click at [43, 185] on input "Mobs" at bounding box center [44, 184] width 12 height 12
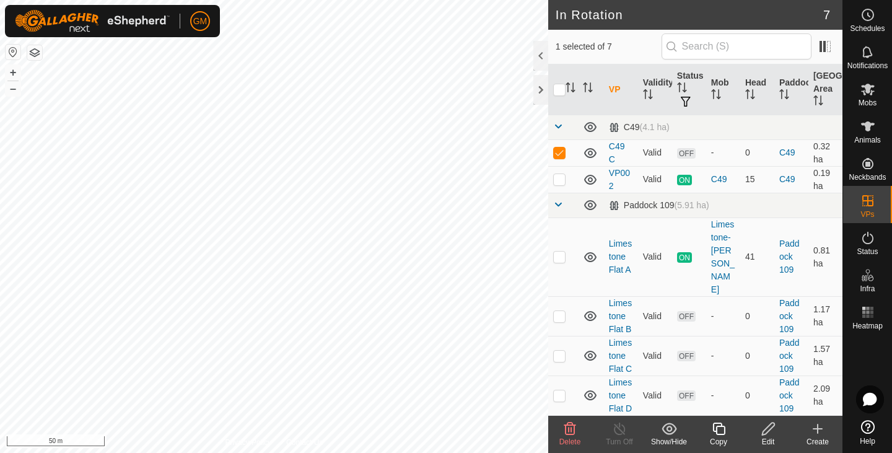
click at [718, 429] on icon at bounding box center [718, 428] width 15 height 15
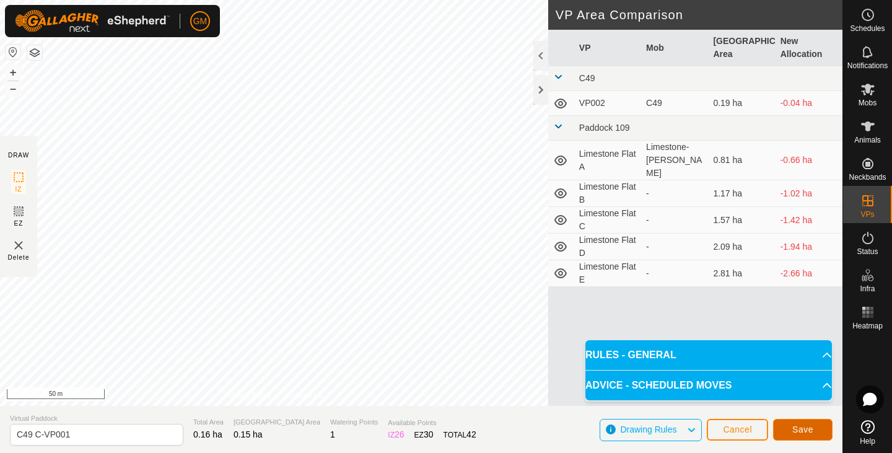
click at [804, 429] on span "Save" at bounding box center [802, 429] width 21 height 10
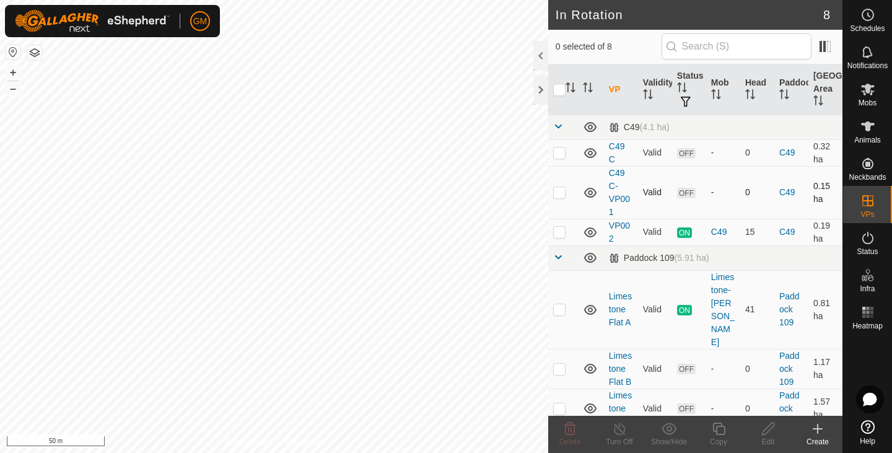
click at [563, 193] on p-checkbox at bounding box center [559, 192] width 12 height 10
checkbox input "true"
click at [721, 426] on icon at bounding box center [718, 428] width 12 height 12
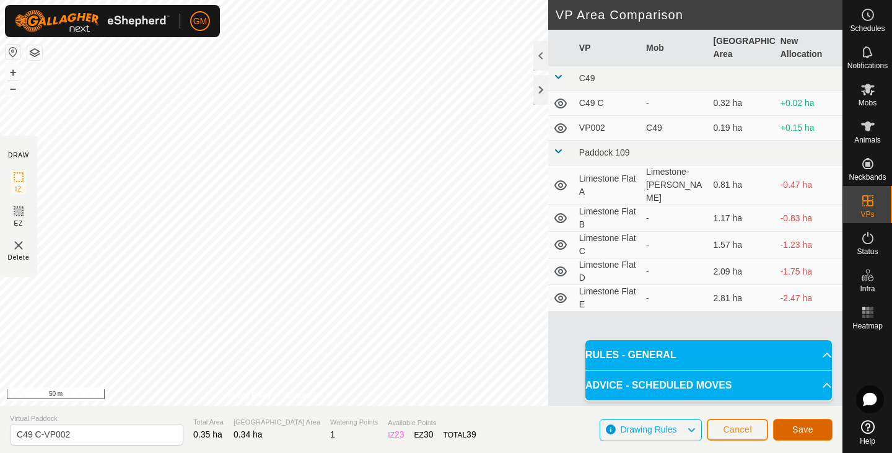
click at [810, 425] on span "Save" at bounding box center [802, 429] width 21 height 10
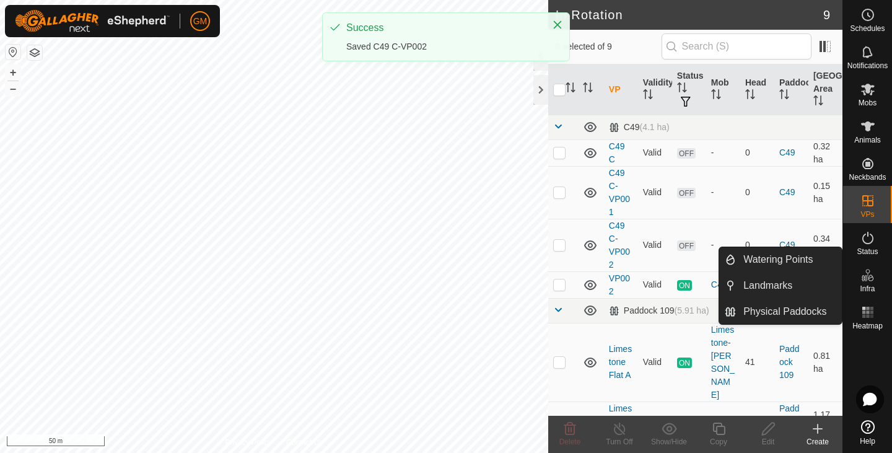
drag, startPoint x: 867, startPoint y: 260, endPoint x: 865, endPoint y: 279, distance: 18.7
click at [865, 279] on icon at bounding box center [867, 274] width 15 height 15
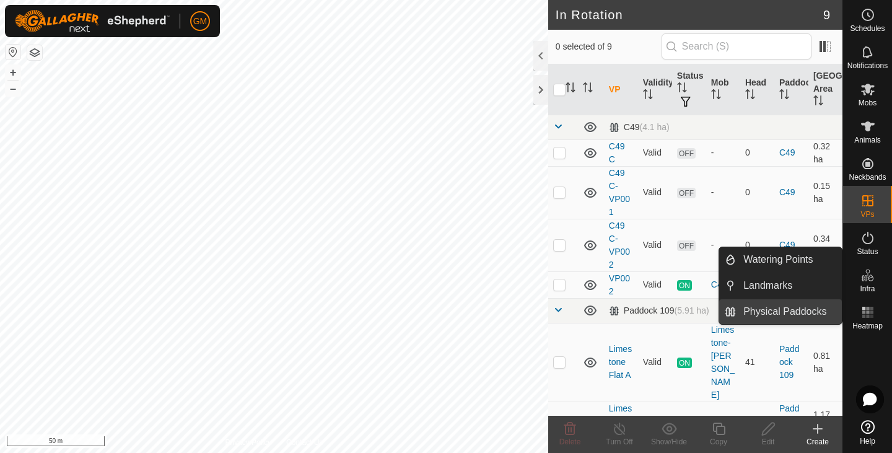
click at [797, 311] on link "Physical Paddocks" at bounding box center [789, 311] width 106 height 25
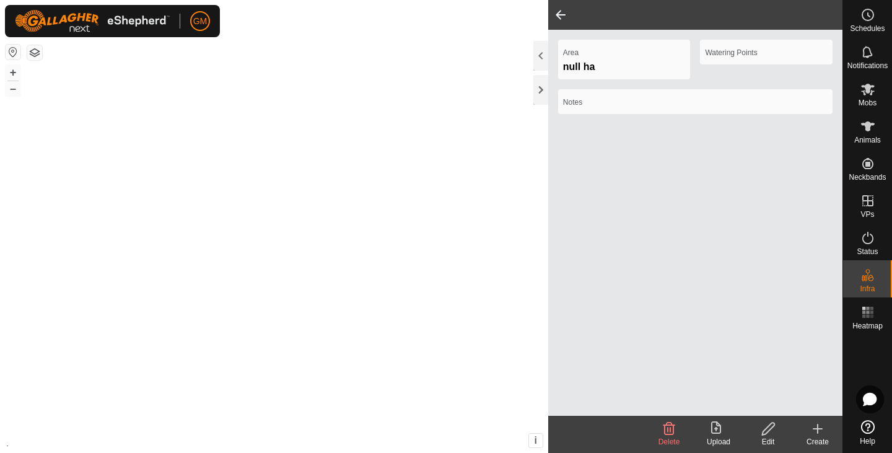
click at [429, 109] on div "+ – ⇧ i" at bounding box center [274, 226] width 548 height 453
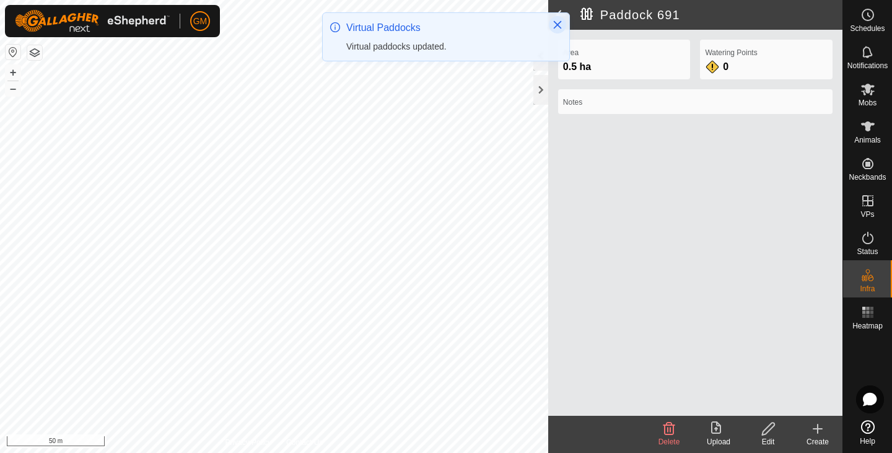
click at [560, 28] on icon "Close" at bounding box center [558, 25] width 8 height 8
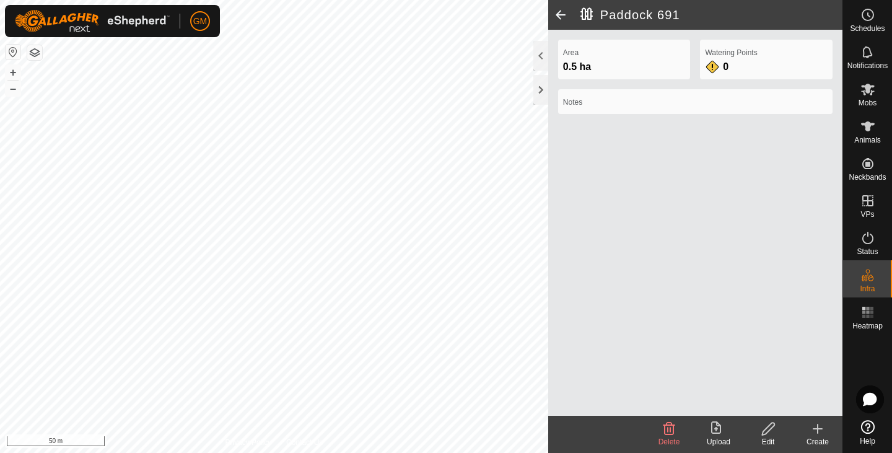
click at [560, 13] on span at bounding box center [560, 15] width 25 height 30
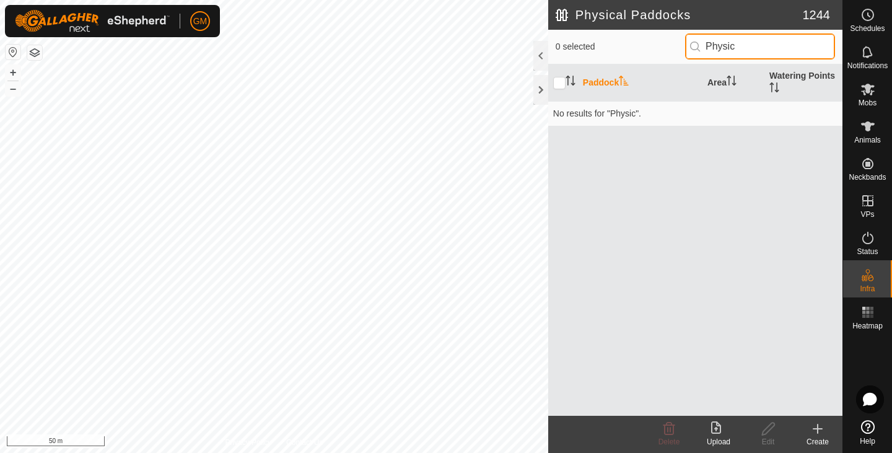
click at [777, 48] on input "Physic" at bounding box center [760, 46] width 150 height 26
type input "P"
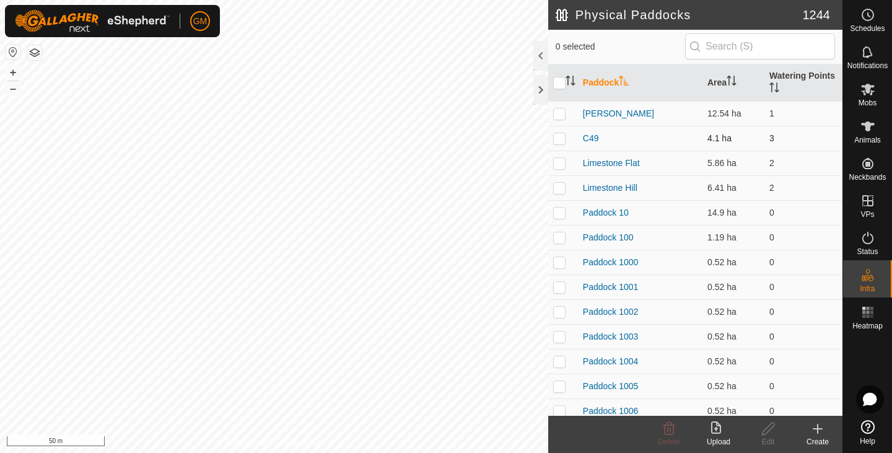
click at [559, 137] on p-checkbox at bounding box center [559, 138] width 12 height 10
click at [667, 427] on icon at bounding box center [669, 428] width 12 height 12
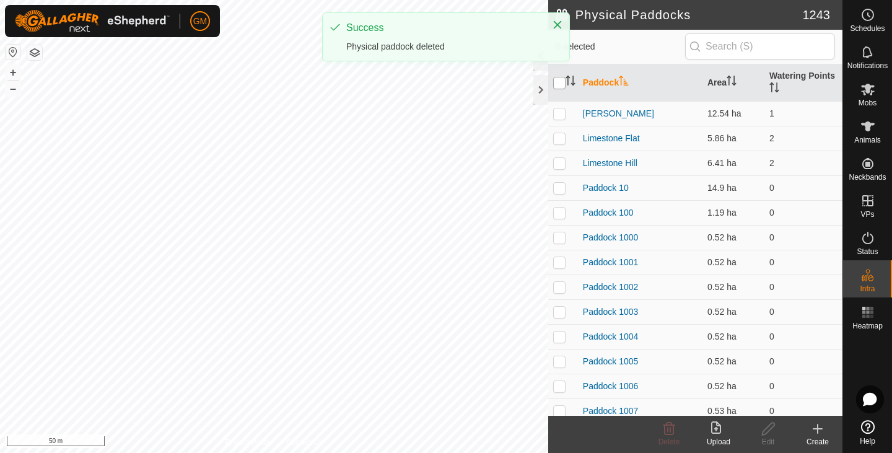
click at [557, 80] on input "checkbox" at bounding box center [559, 83] width 12 height 12
checkbox input "true"
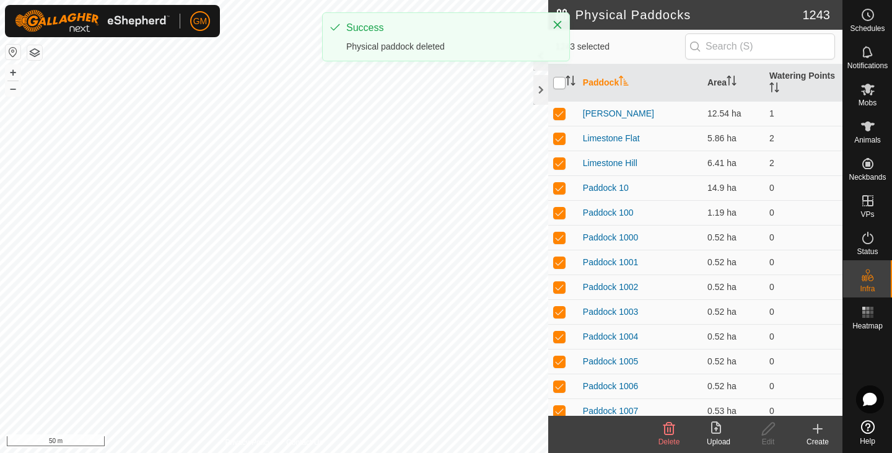
checkbox input "true"
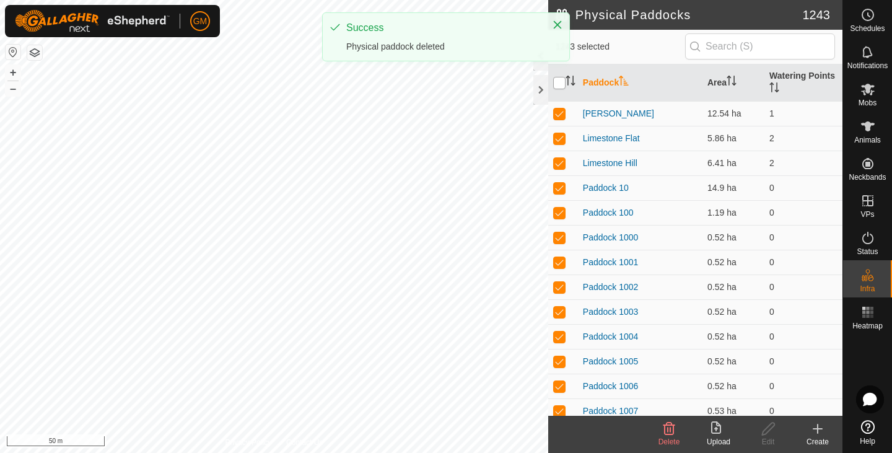
checkbox input "true"
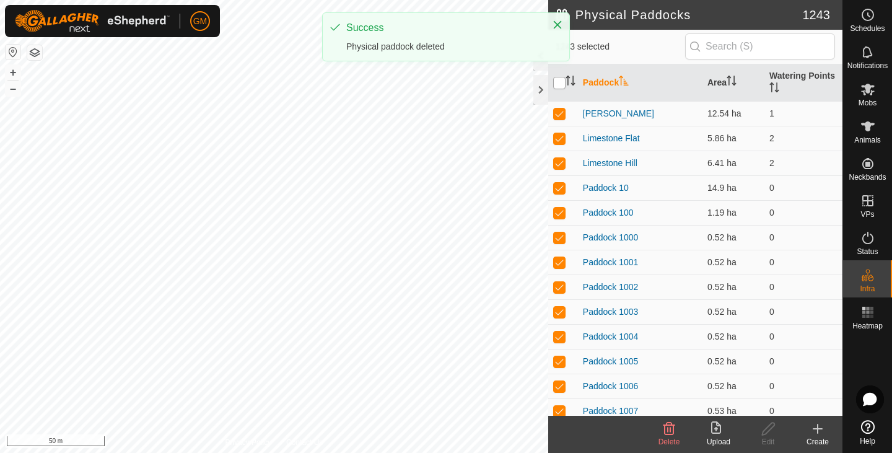
checkbox input "true"
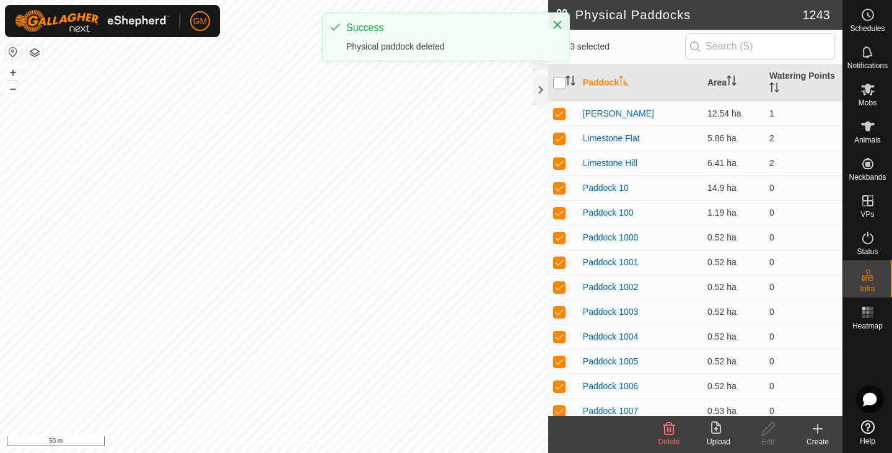
checkbox input "true"
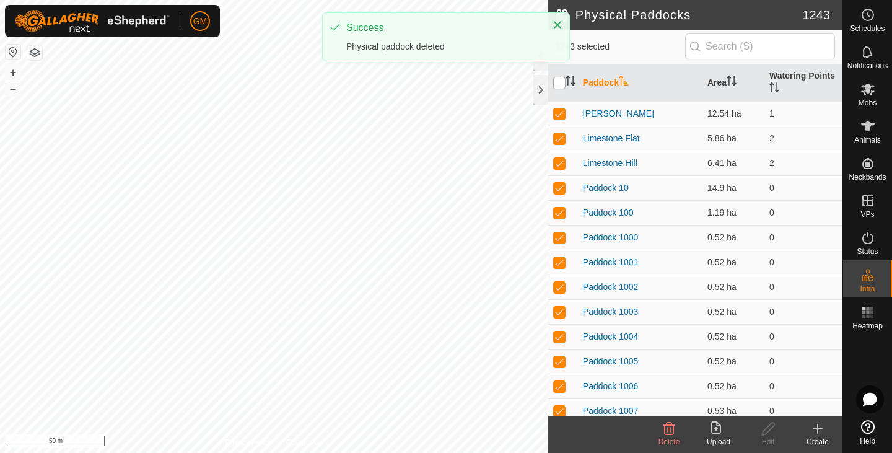
checkbox input "true"
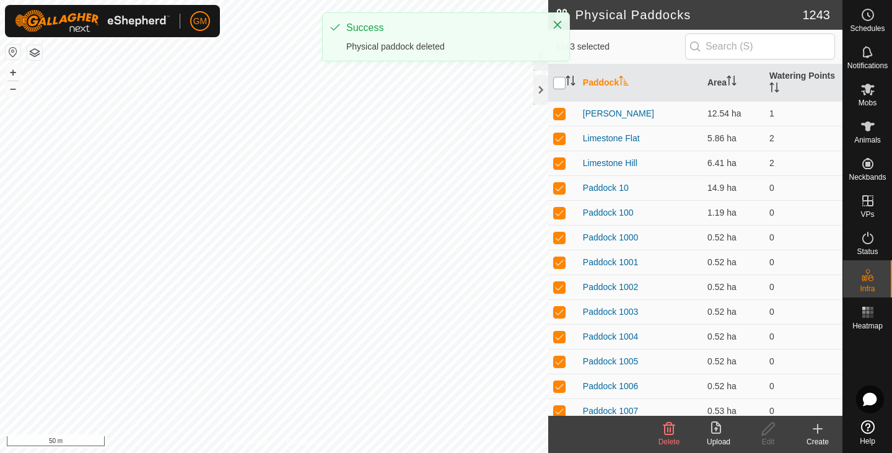
checkbox input "true"
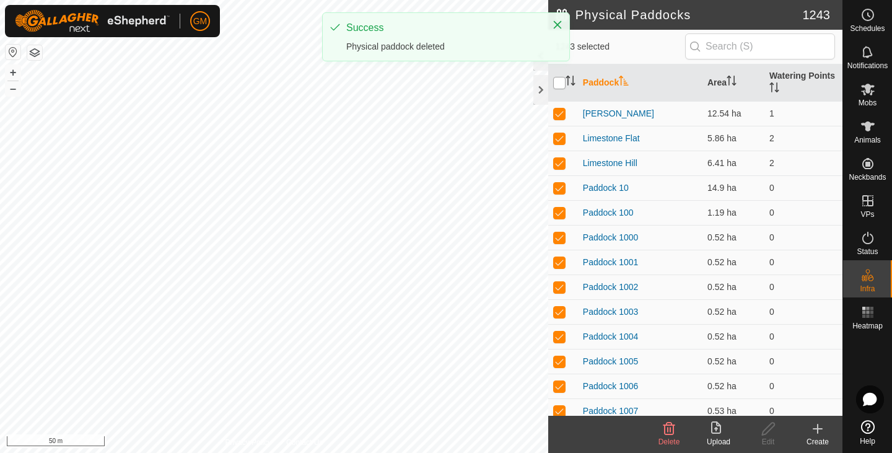
checkbox input "true"
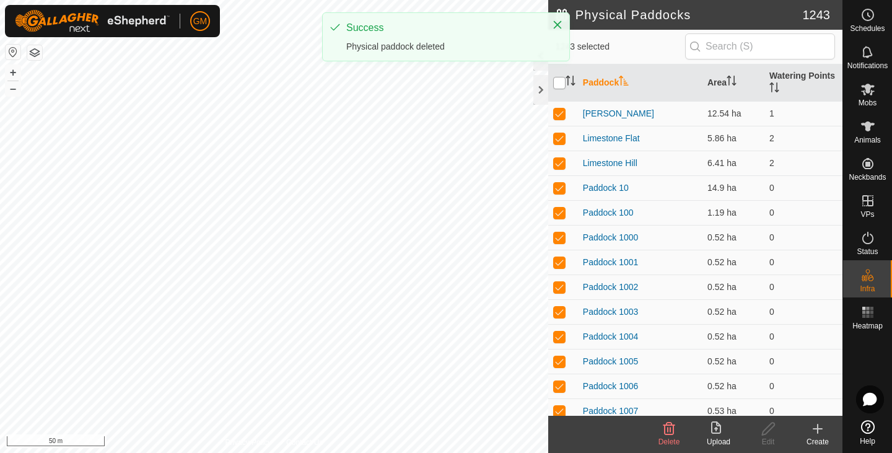
checkbox input "true"
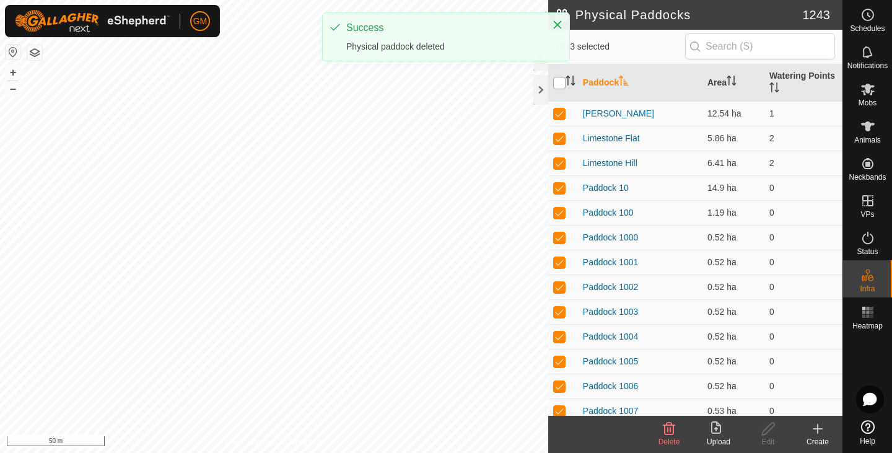
checkbox input "true"
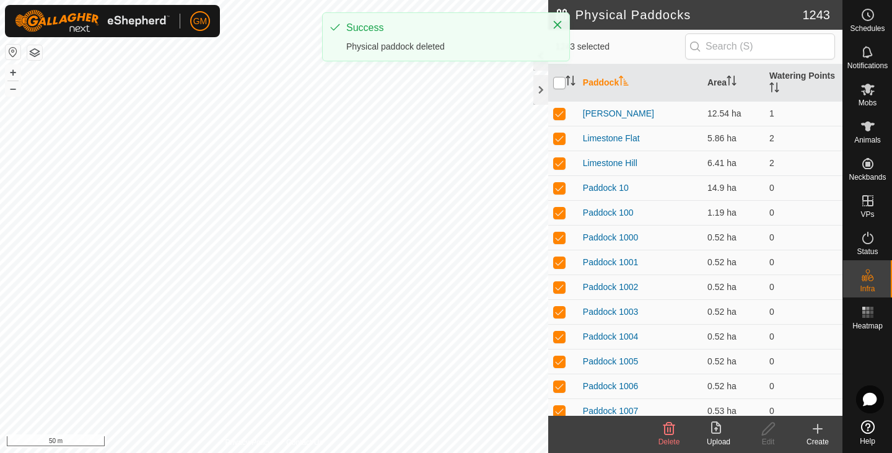
checkbox input "true"
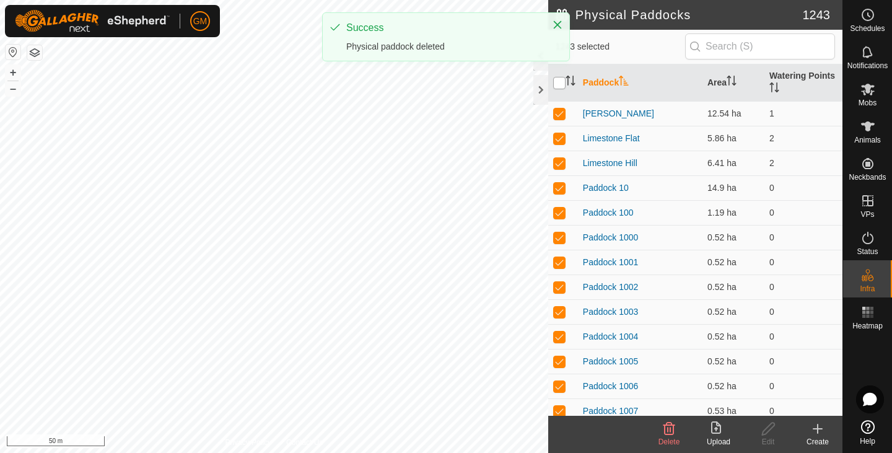
checkbox input "true"
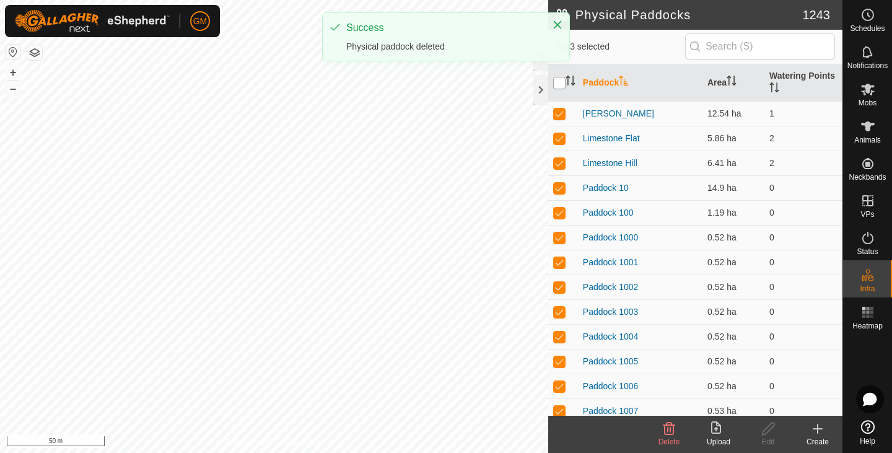
checkbox input "true"
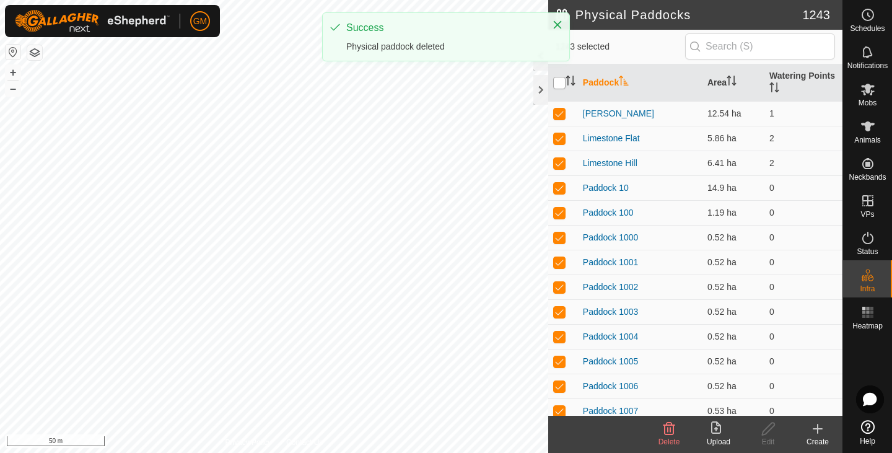
checkbox input "true"
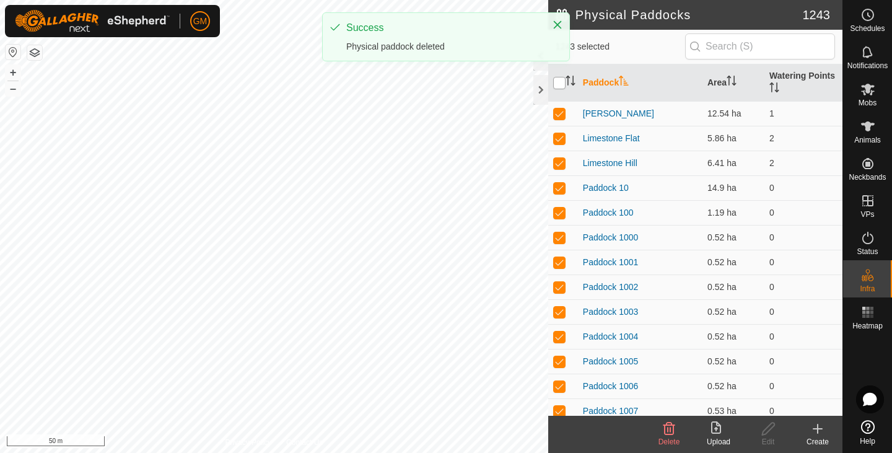
checkbox input "true"
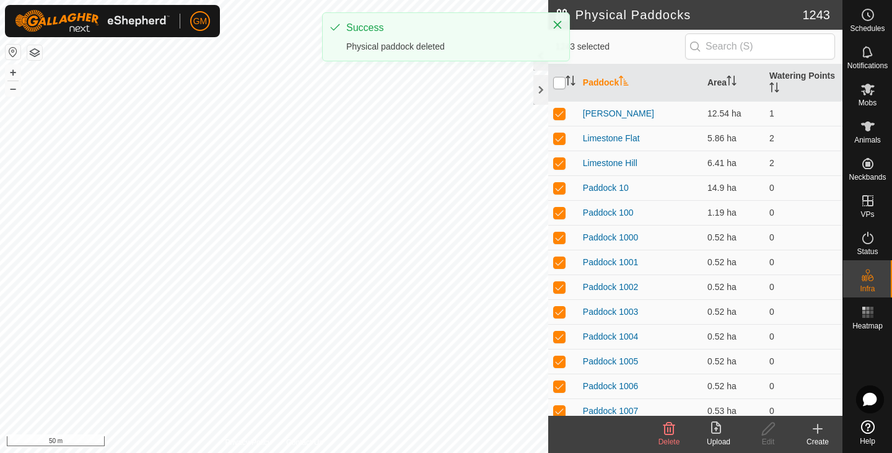
checkbox input "true"
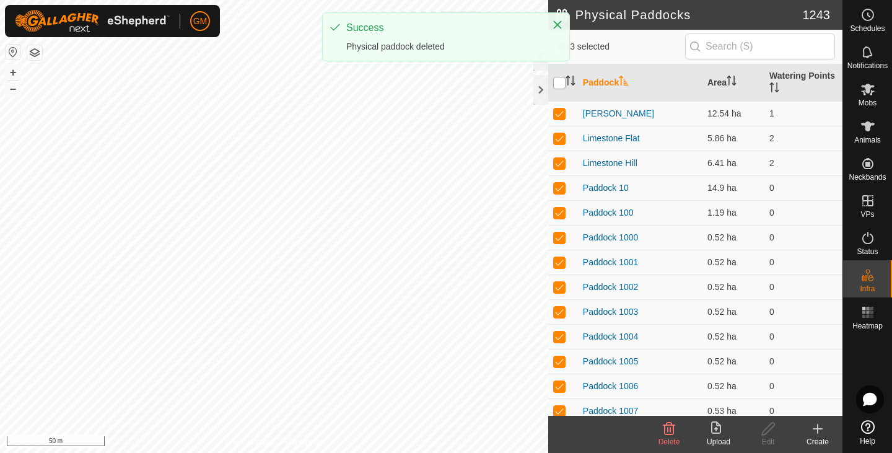
checkbox input "true"
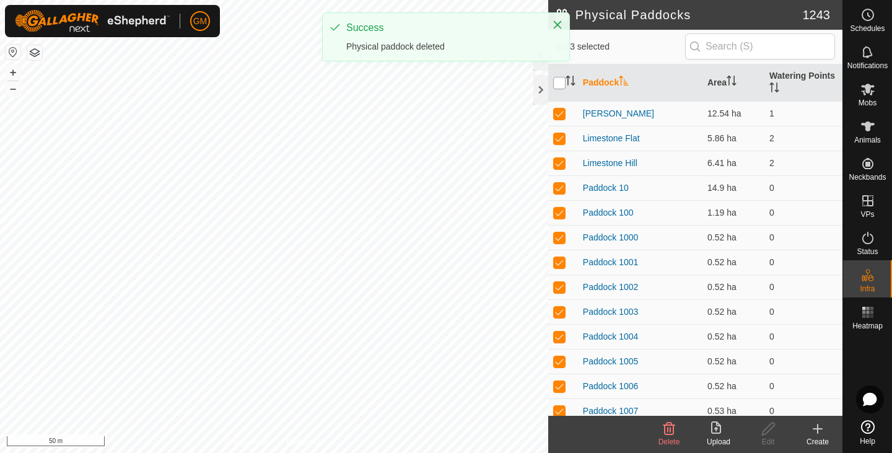
checkbox input "true"
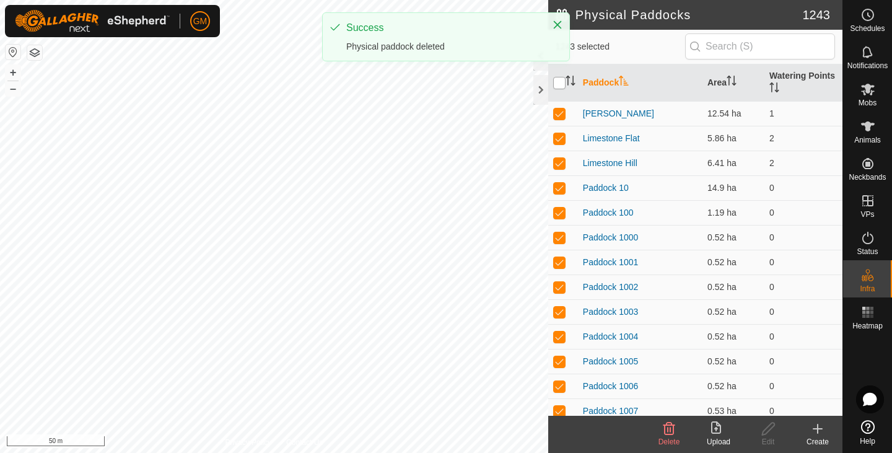
checkbox input "true"
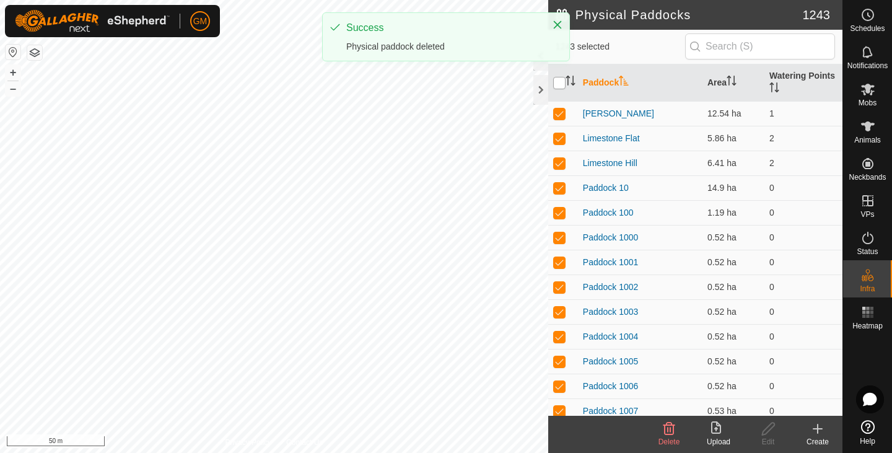
checkbox input "true"
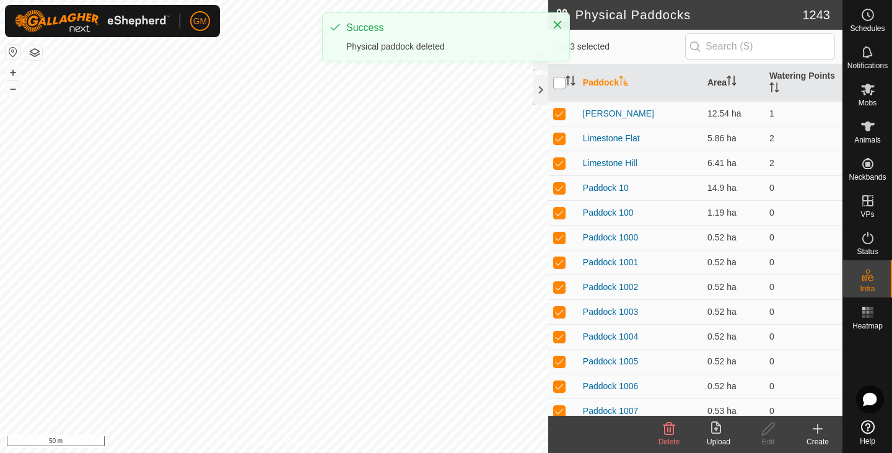
checkbox input "true"
click at [559, 22] on icon "Close" at bounding box center [558, 25] width 8 height 8
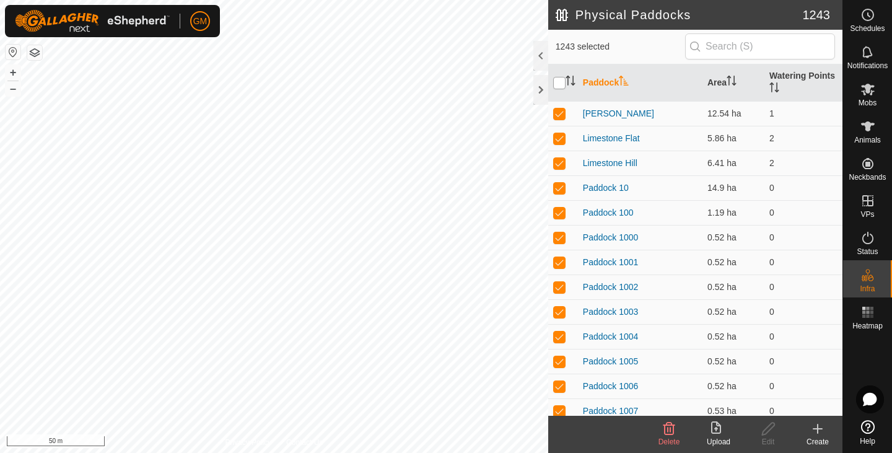
click at [559, 84] on input "checkbox" at bounding box center [559, 83] width 12 height 12
click at [557, 80] on input "checkbox" at bounding box center [559, 83] width 12 height 12
click at [867, 123] on icon at bounding box center [868, 126] width 14 height 10
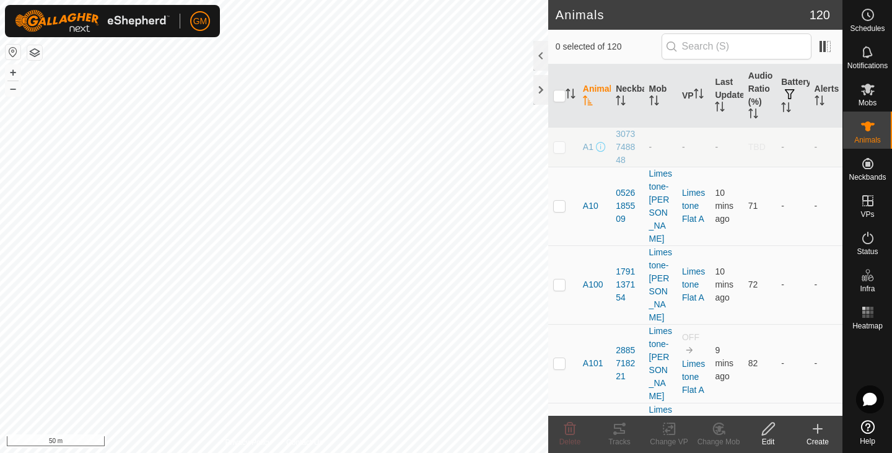
click at [33, 49] on button "button" at bounding box center [34, 52] width 15 height 15
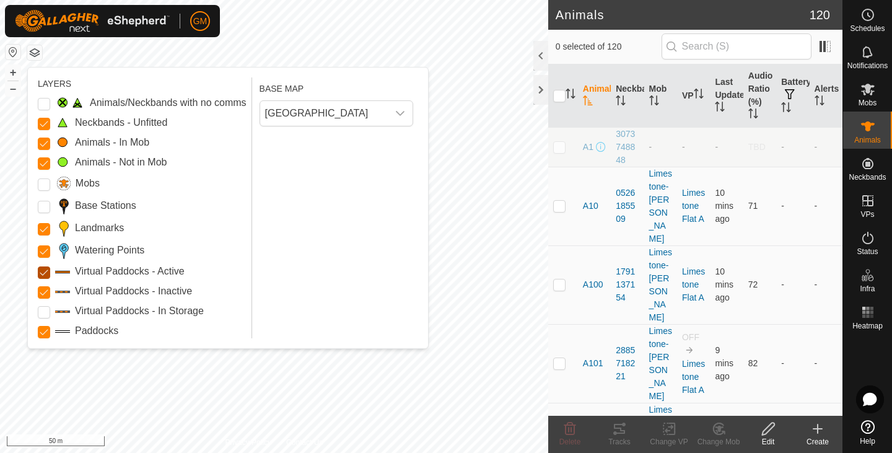
click at [44, 274] on Active "Virtual Paddocks - Active" at bounding box center [44, 272] width 12 height 12
click at [43, 292] on Inactive "Virtual Paddocks - Inactive" at bounding box center [44, 292] width 12 height 12
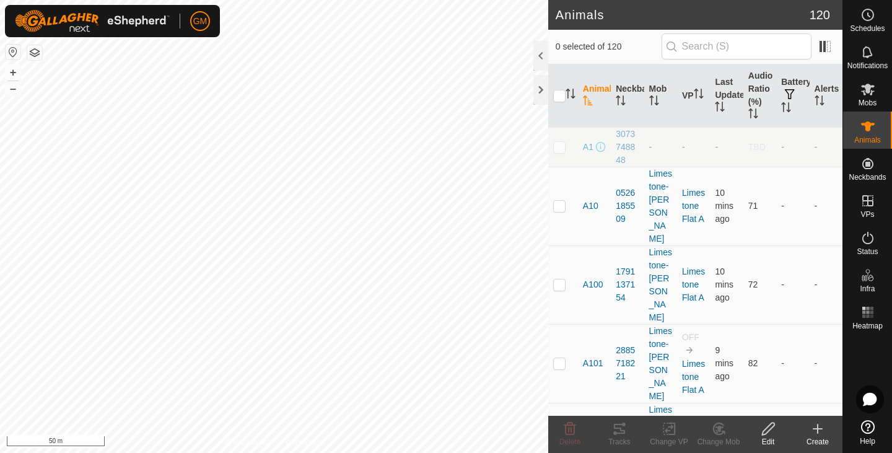
click at [30, 50] on button "button" at bounding box center [34, 52] width 15 height 15
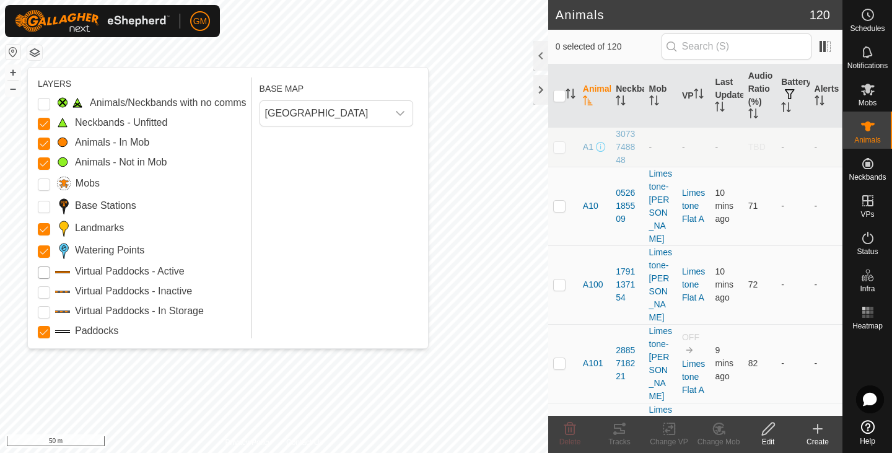
click at [46, 271] on Active "Virtual Paddocks - Active" at bounding box center [44, 272] width 12 height 12
click at [41, 292] on Inactive "Virtual Paddocks - Inactive" at bounding box center [44, 292] width 12 height 12
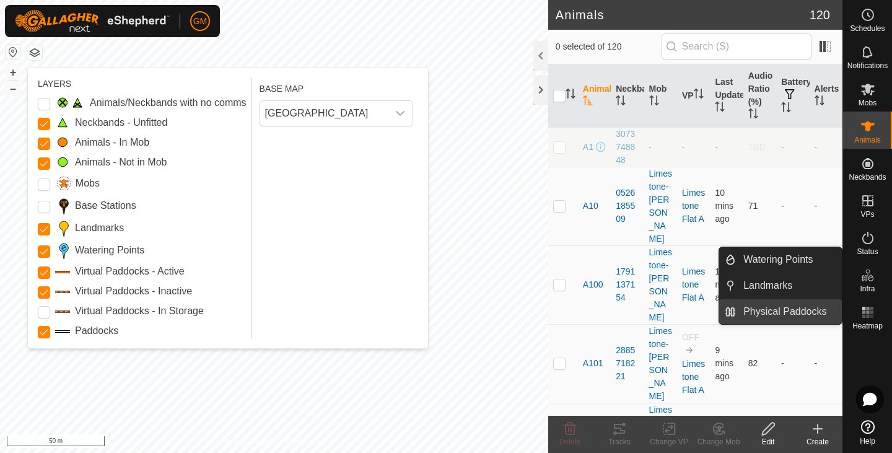
click at [799, 305] on link "Physical Paddocks" at bounding box center [789, 311] width 106 height 25
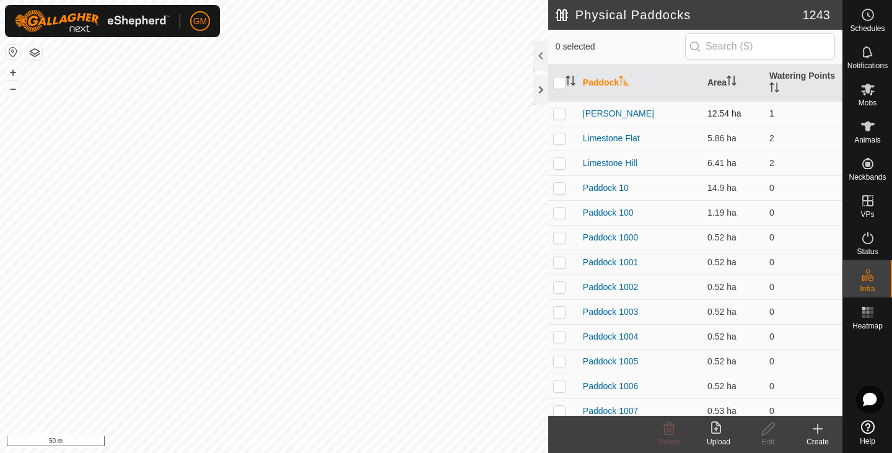
click at [559, 113] on p-checkbox at bounding box center [559, 113] width 12 height 10
click at [560, 140] on p-checkbox at bounding box center [559, 138] width 12 height 10
click at [562, 166] on p-checkbox at bounding box center [559, 163] width 12 height 10
click at [671, 427] on icon at bounding box center [669, 428] width 12 height 12
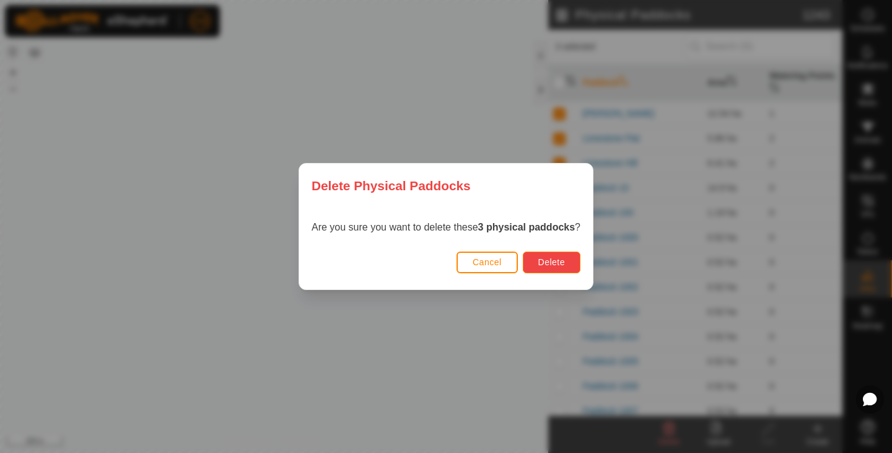
click at [545, 263] on span "Delete" at bounding box center [551, 262] width 27 height 10
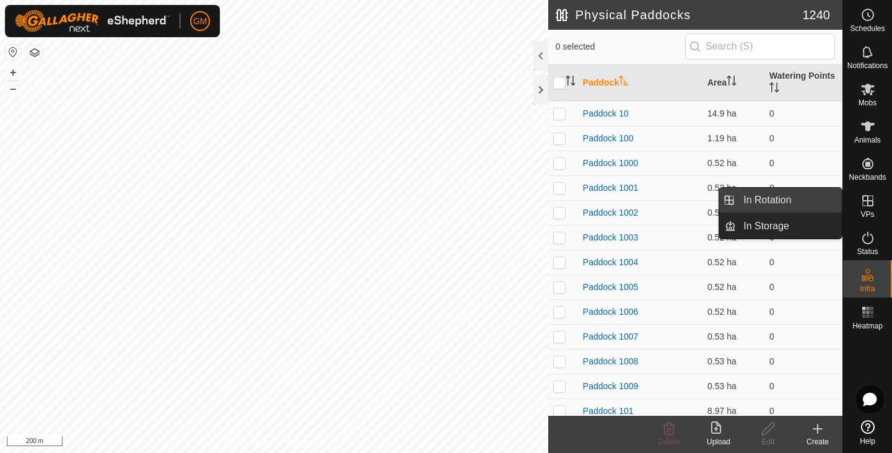
click at [818, 202] on link "In Rotation" at bounding box center [789, 200] width 106 height 25
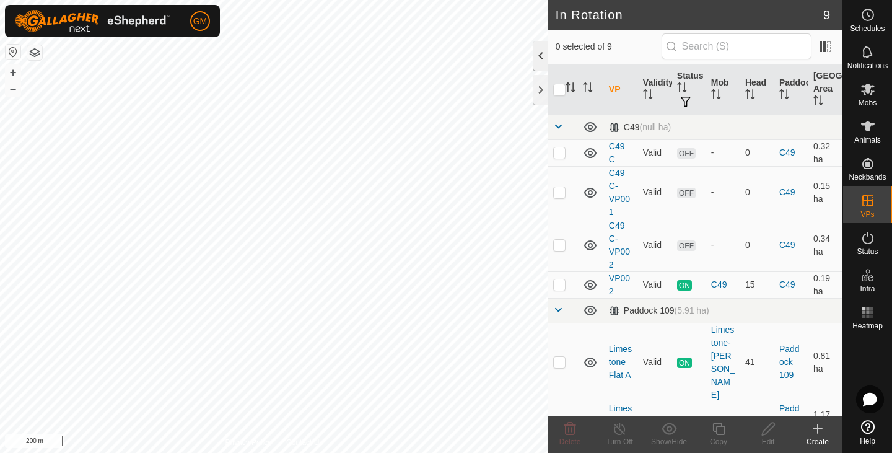
click at [543, 58] on div at bounding box center [540, 56] width 15 height 30
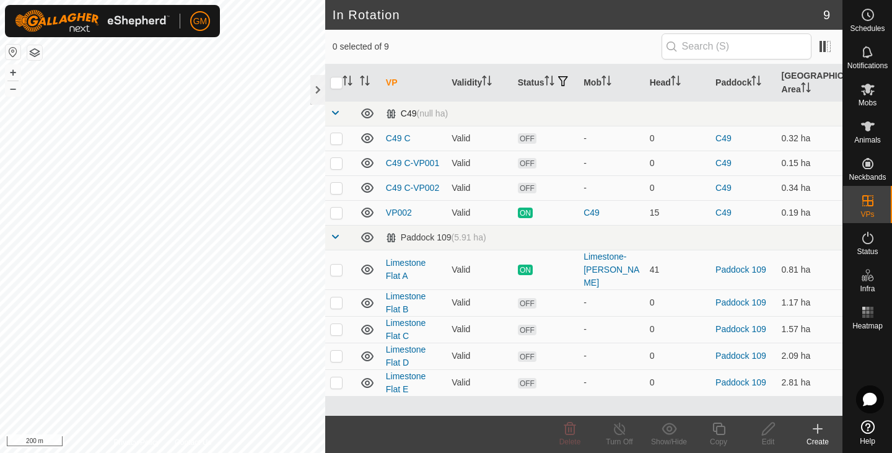
drag, startPoint x: 454, startPoint y: 116, endPoint x: 402, endPoint y: 116, distance: 51.4
click at [402, 116] on td "C49 (null ha)" at bounding box center [611, 113] width 461 height 25
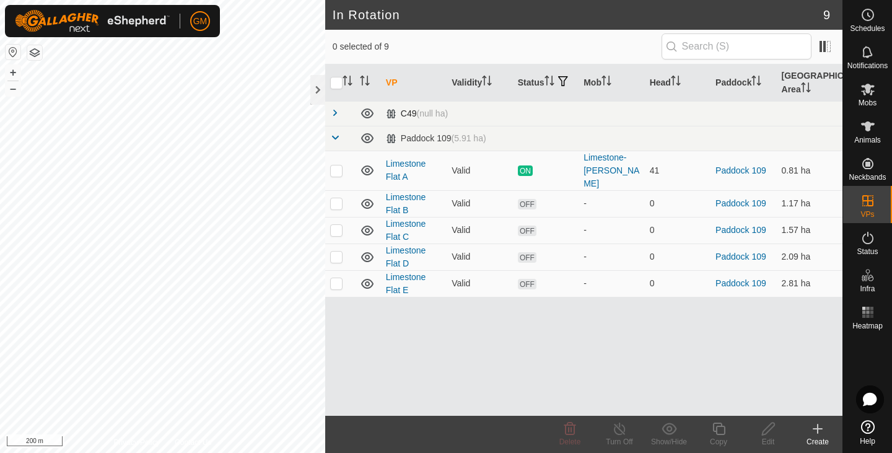
click at [337, 117] on span at bounding box center [335, 113] width 10 height 10
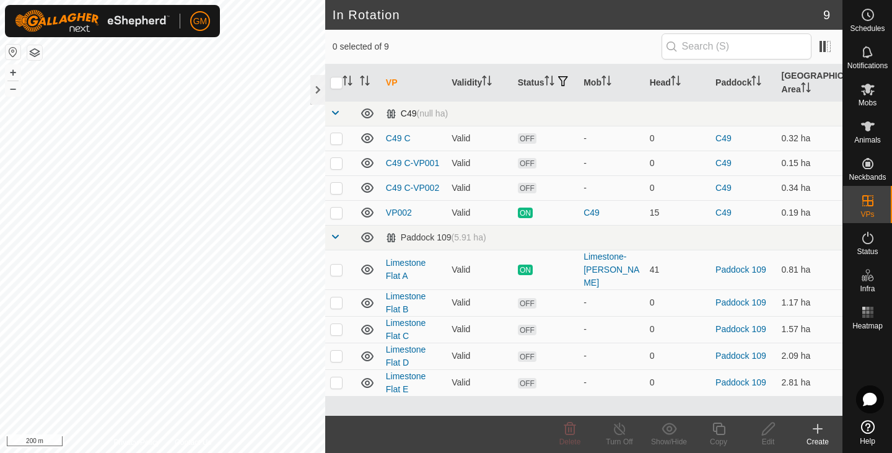
click at [479, 120] on td "C49 (null ha)" at bounding box center [611, 113] width 461 height 25
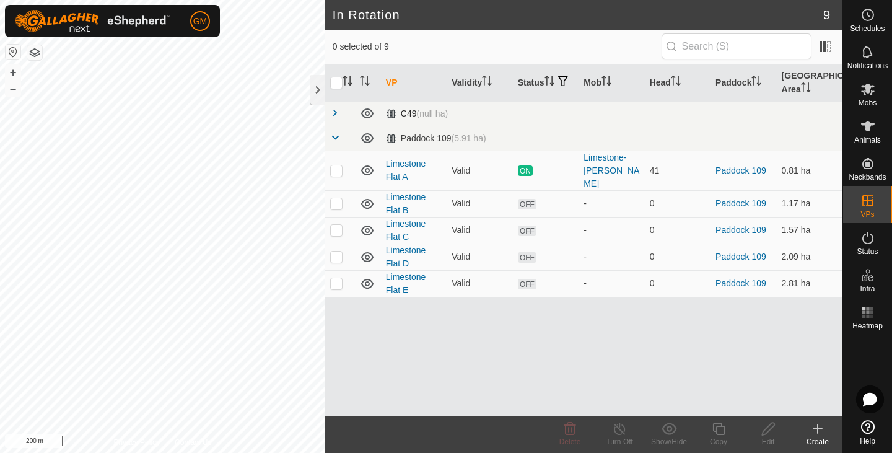
click at [479, 120] on td "C49 (null ha)" at bounding box center [611, 113] width 461 height 25
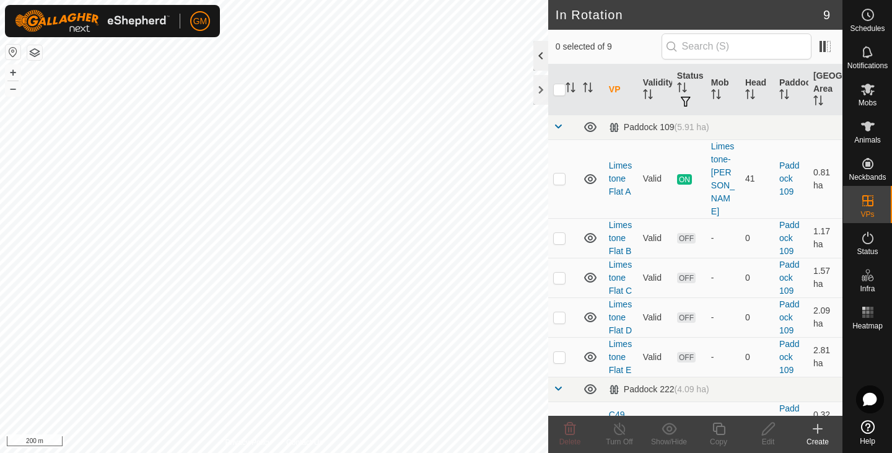
click at [546, 60] on div at bounding box center [540, 56] width 15 height 30
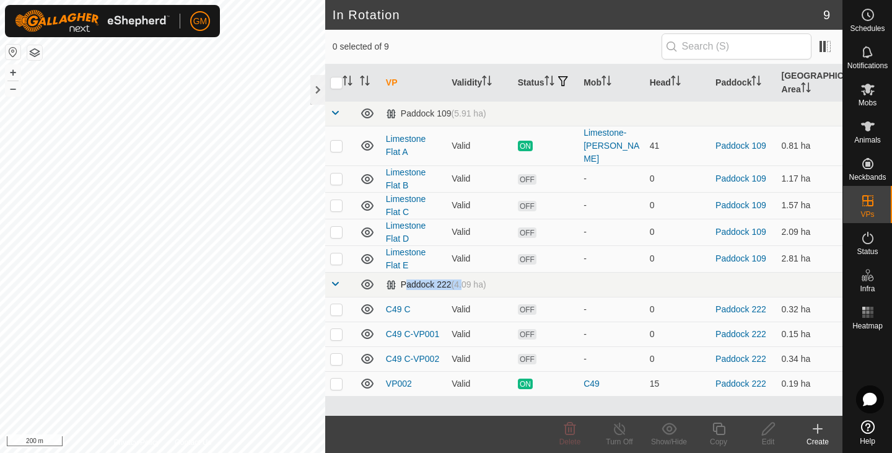
drag, startPoint x: 400, startPoint y: 274, endPoint x: 462, endPoint y: 276, distance: 61.9
click at [462, 279] on div "Paddock 222 (4.09 ha)" at bounding box center [436, 284] width 100 height 11
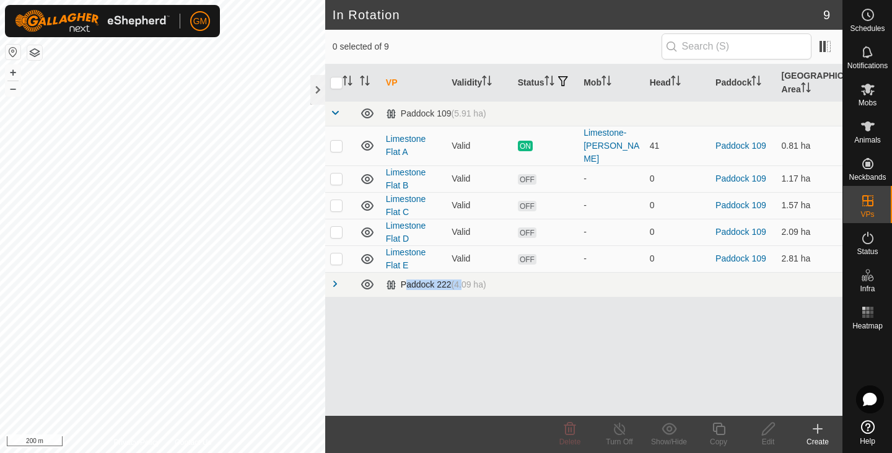
click at [335, 279] on span at bounding box center [335, 284] width 10 height 10
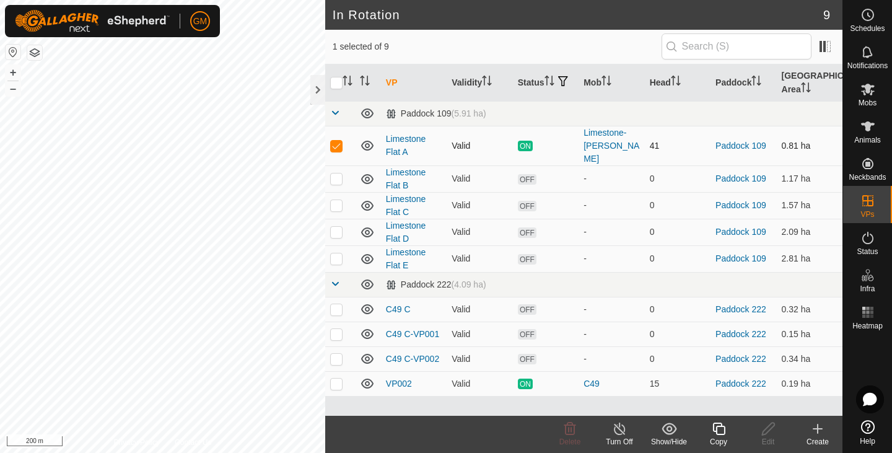
click at [337, 142] on p-checkbox at bounding box center [336, 146] width 12 height 10
checkbox input "true"
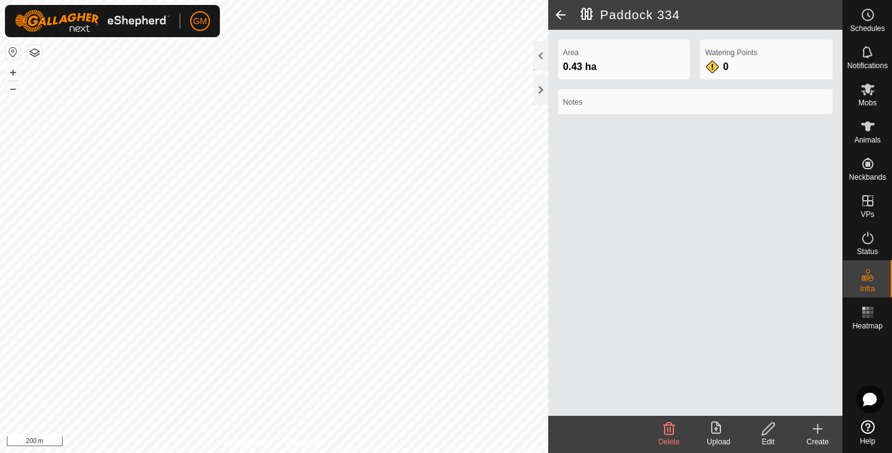
click at [560, 17] on span at bounding box center [560, 15] width 25 height 30
